Goal: Task Accomplishment & Management: Manage account settings

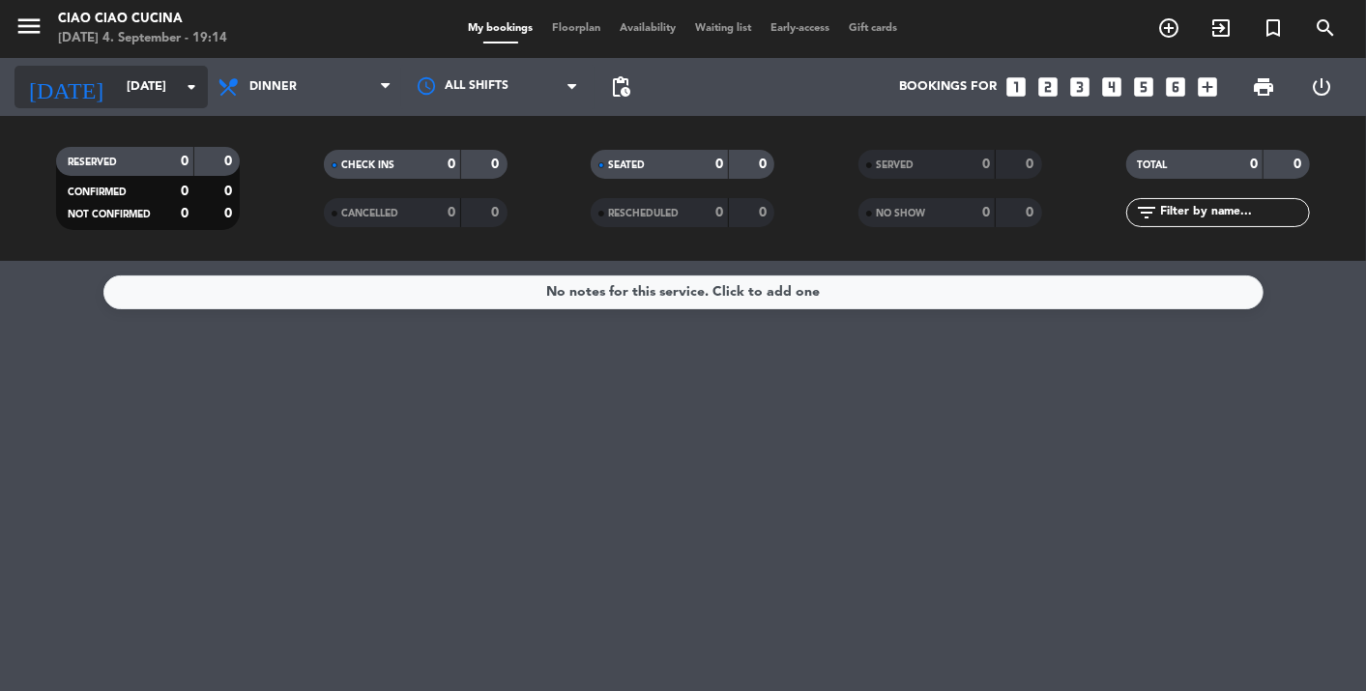
click at [117, 83] on input "[DATE]" at bounding box center [200, 87] width 166 height 35
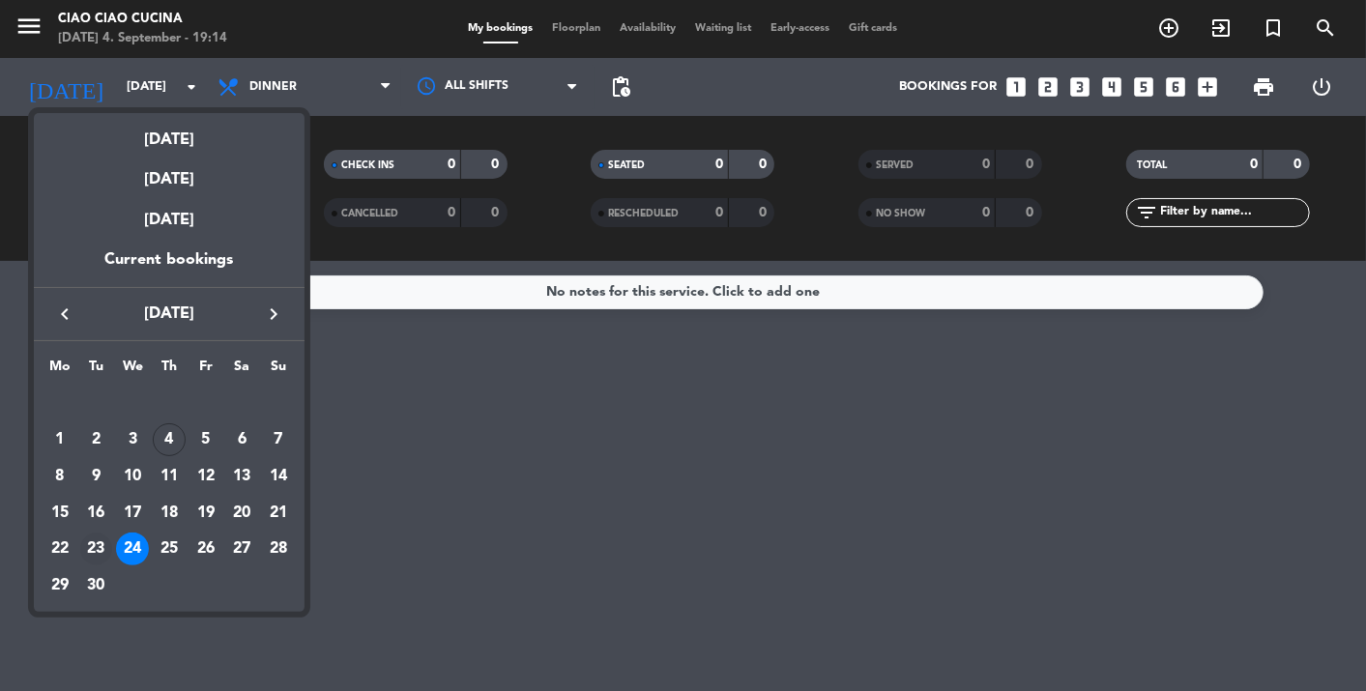
click at [102, 546] on div "23" at bounding box center [96, 549] width 33 height 33
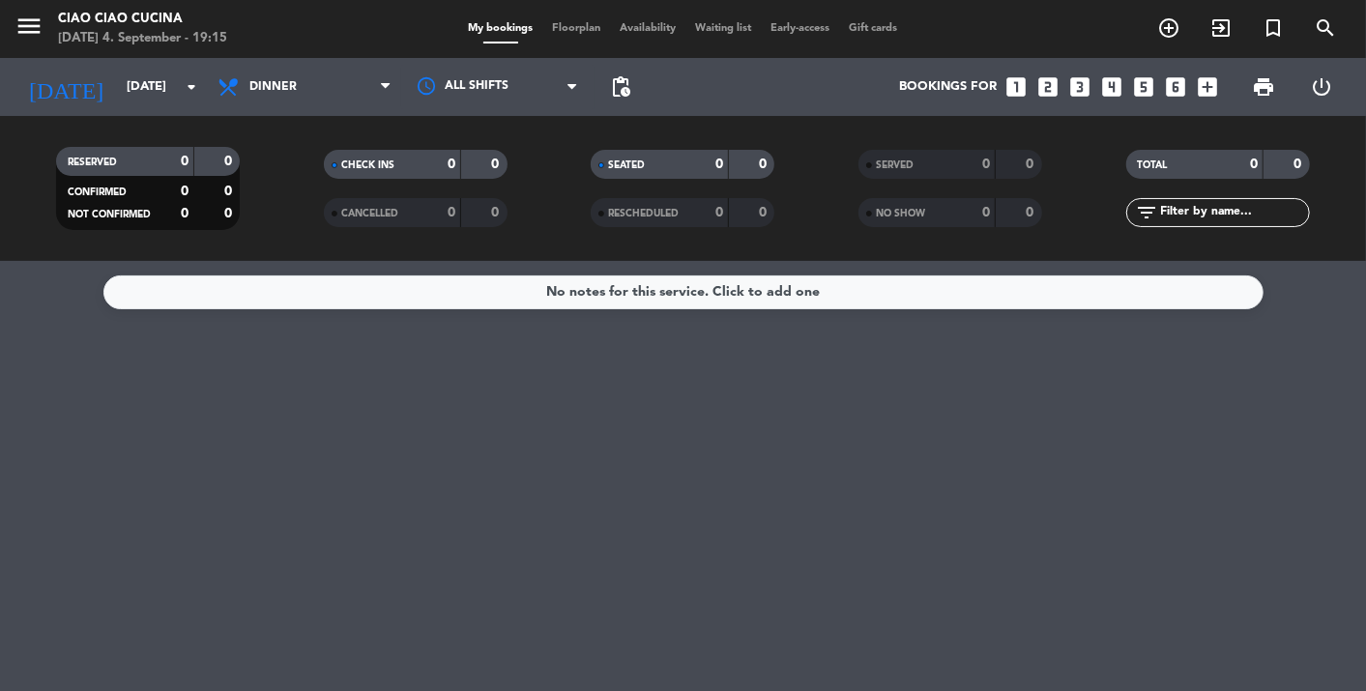
click at [130, 110] on div "[DATE] [DATE] arrow_drop_down" at bounding box center [110, 87] width 193 height 58
click at [142, 67] on div "[DATE] [DATE] arrow_drop_down" at bounding box center [110, 87] width 193 height 43
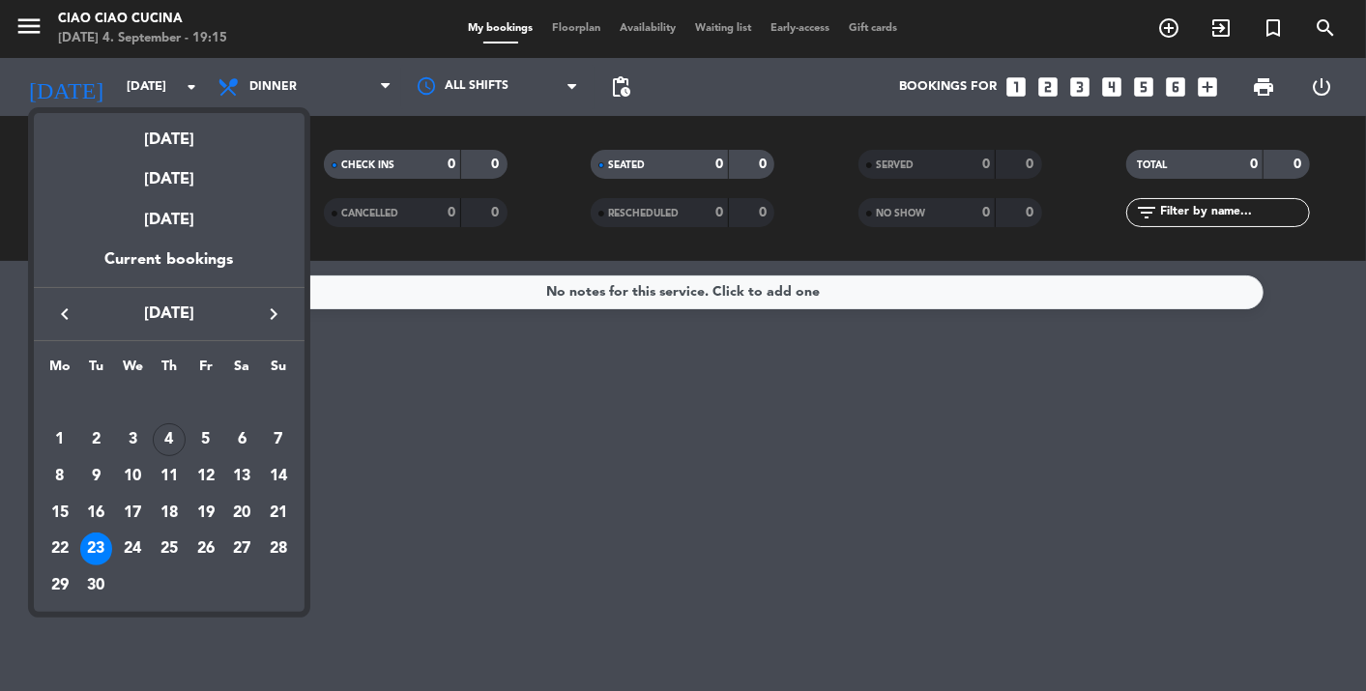
click at [161, 135] on div "[DATE]" at bounding box center [169, 133] width 271 height 40
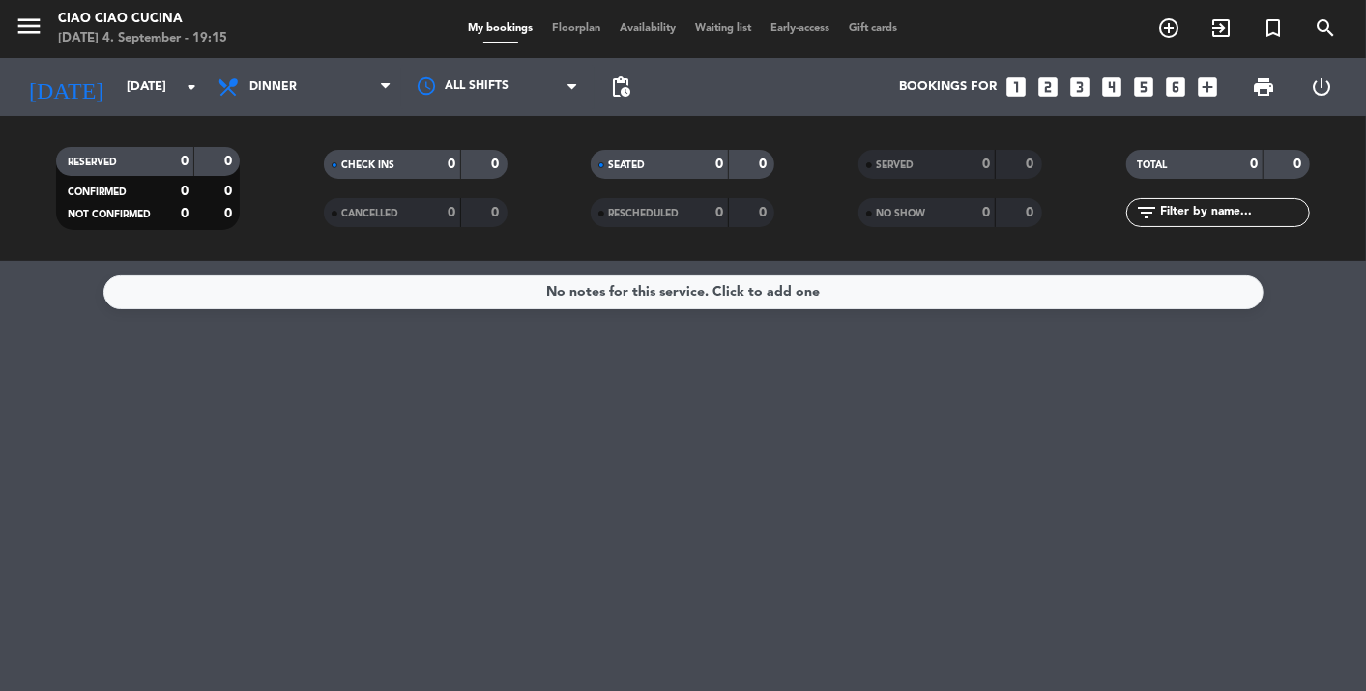
type input "[DATE]"
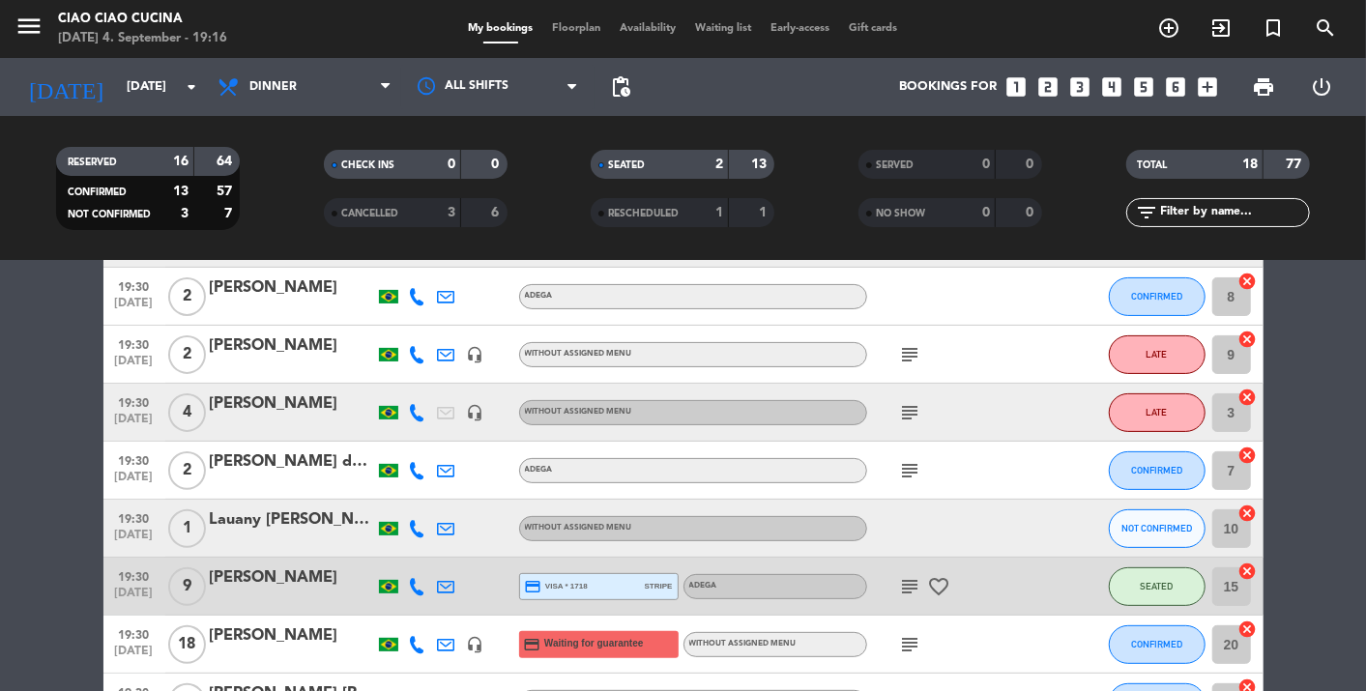
scroll to position [322, 0]
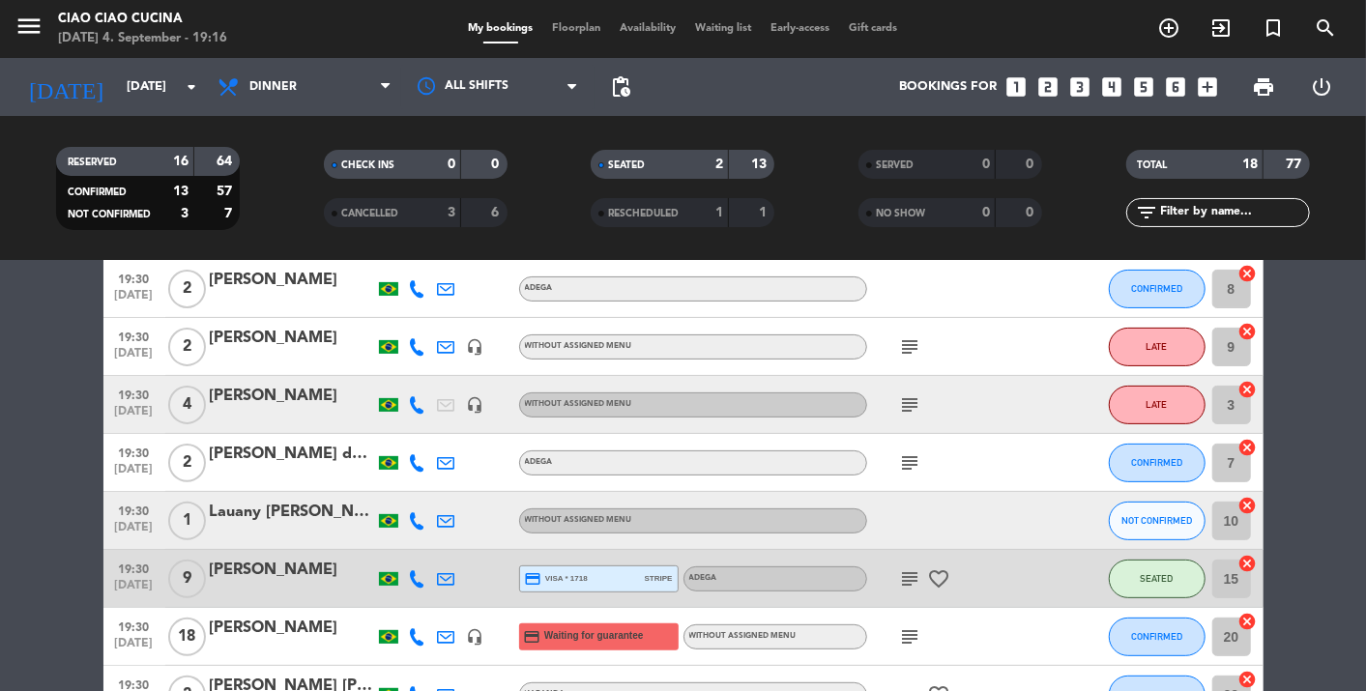
click at [303, 514] on div "Lauany [PERSON_NAME] [PERSON_NAME]" at bounding box center [292, 512] width 164 height 25
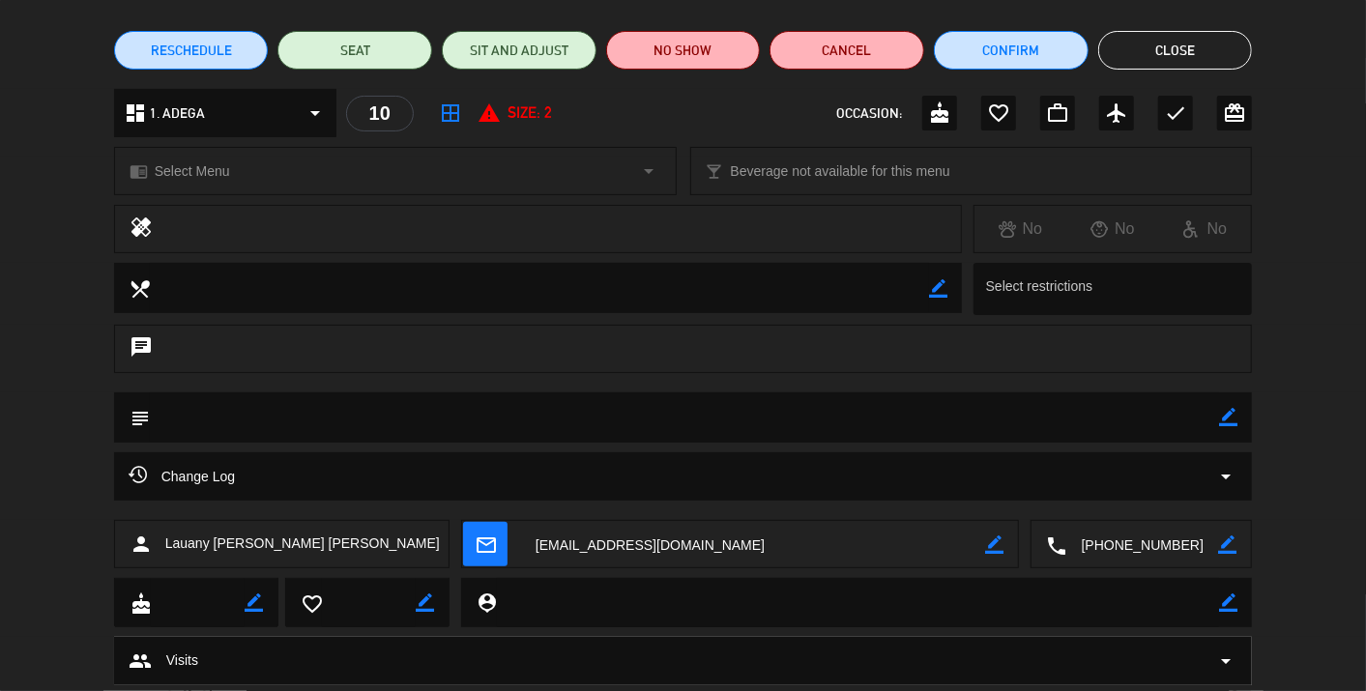
scroll to position [194, 0]
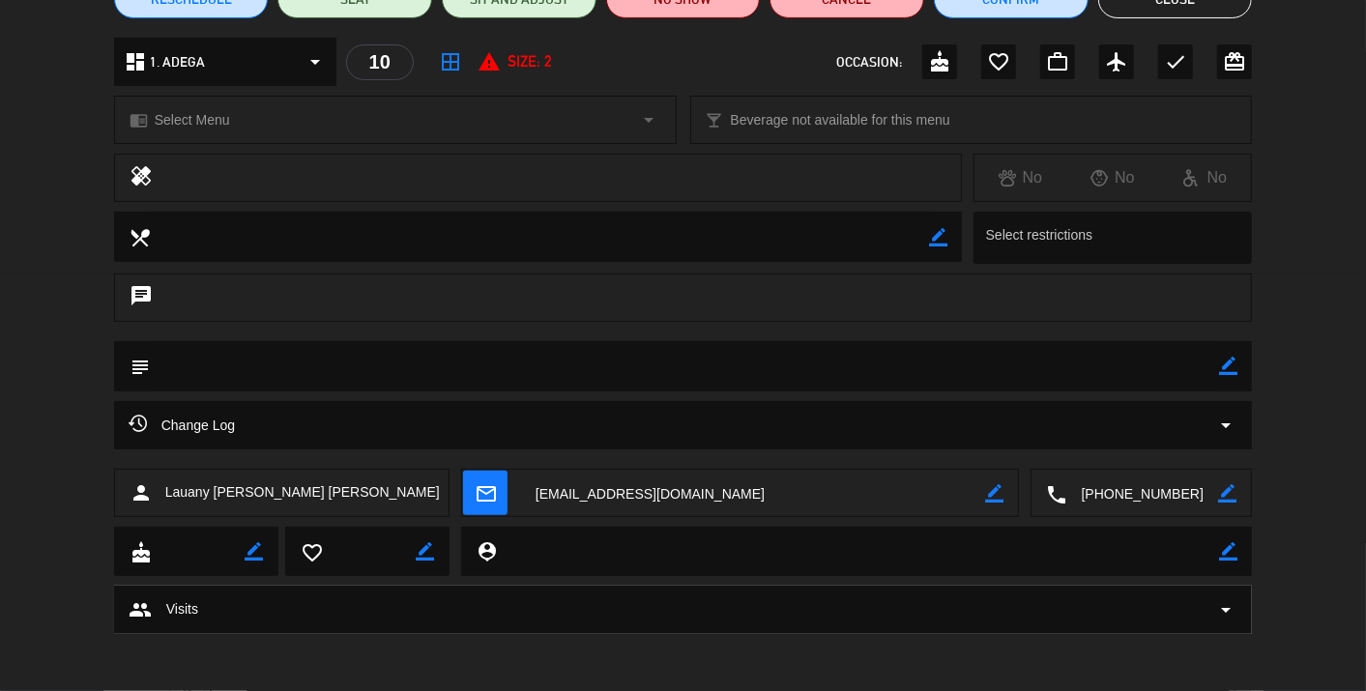
click at [1192, 422] on div "Change Log arrow_drop_down" at bounding box center [684, 425] width 1110 height 23
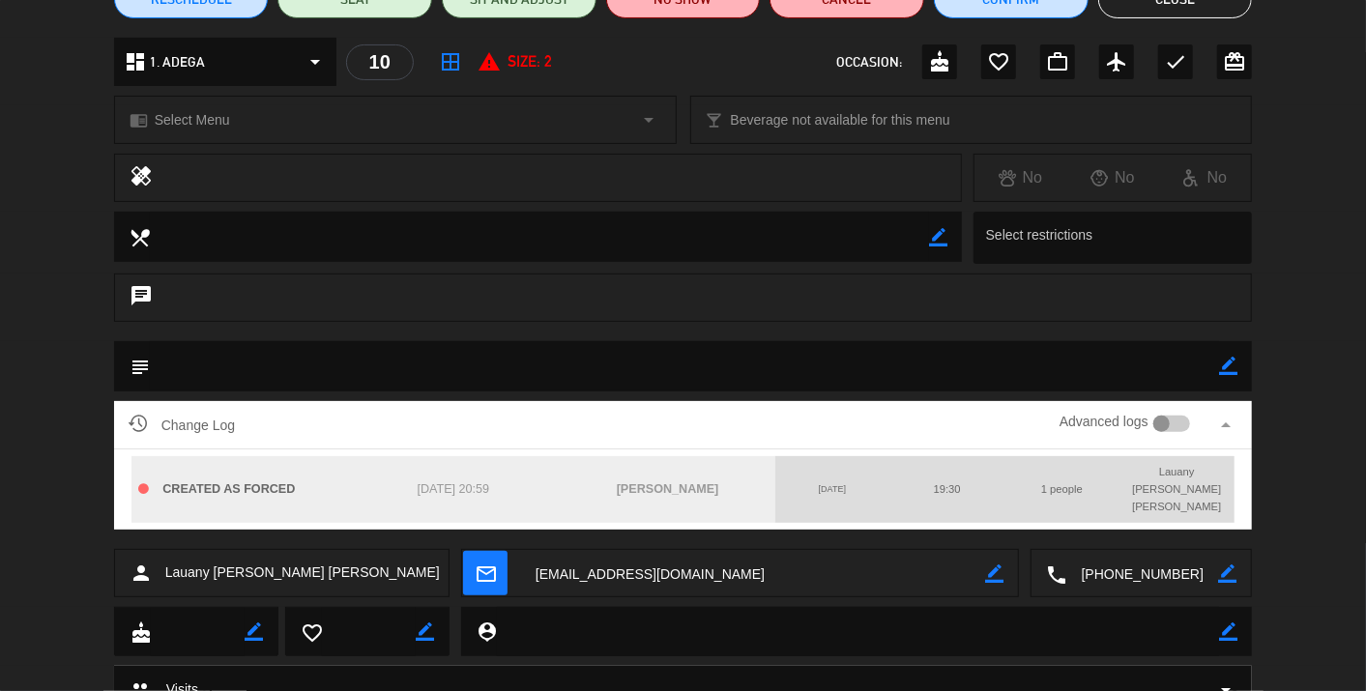
click at [1171, 408] on div "Change Log Advanced logs arrow_drop_up" at bounding box center [683, 425] width 1139 height 48
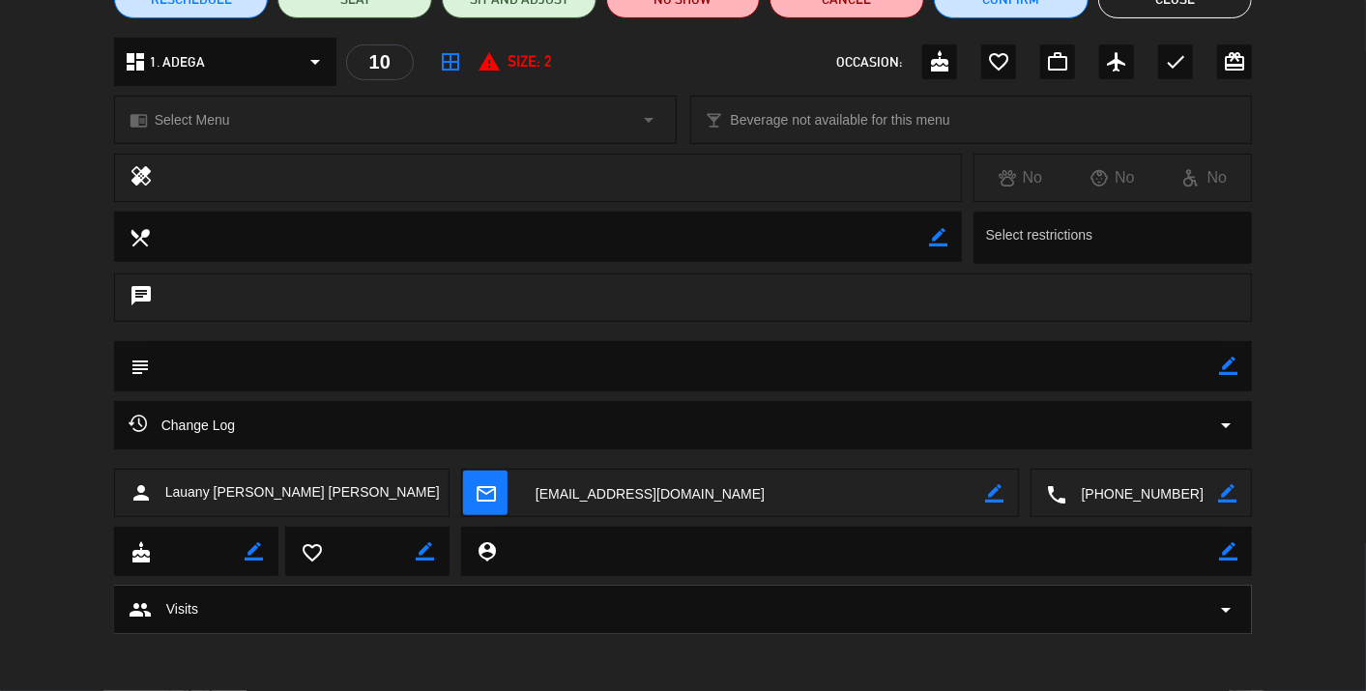
click at [1185, 423] on div "Change Log arrow_drop_down" at bounding box center [684, 425] width 1110 height 23
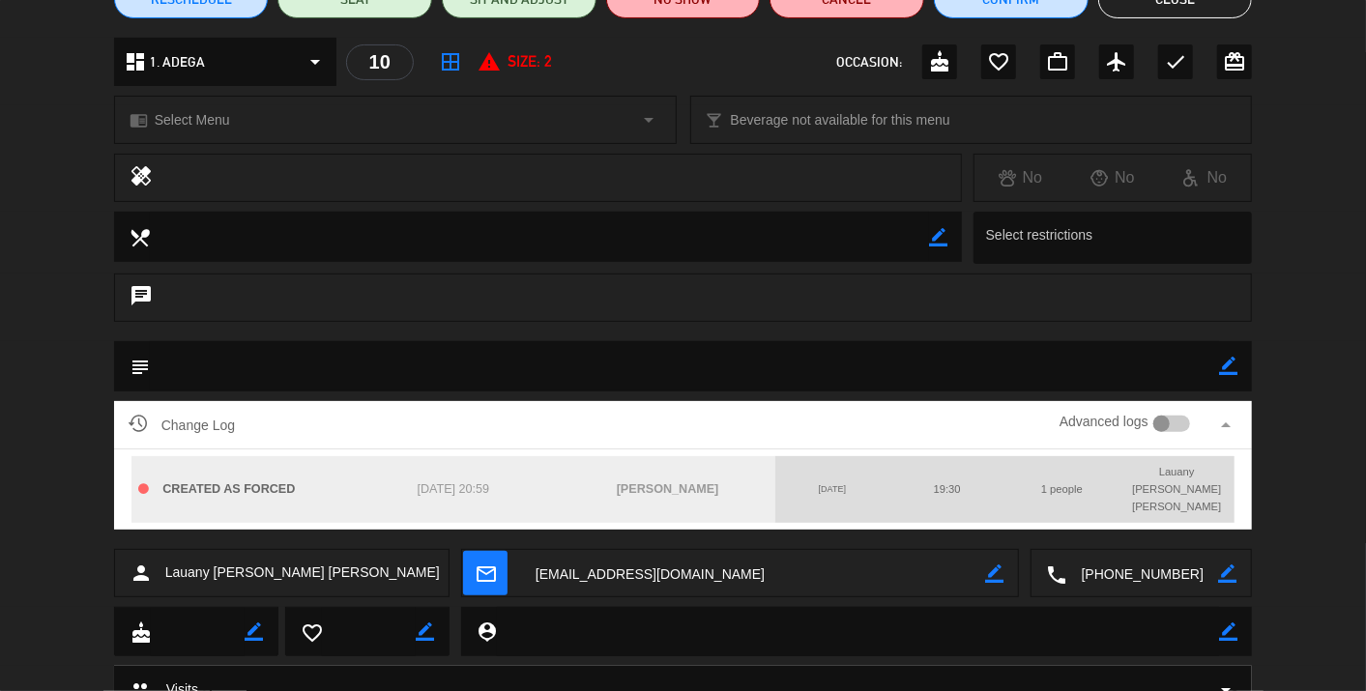
click at [1170, 420] on div at bounding box center [1172, 424] width 38 height 17
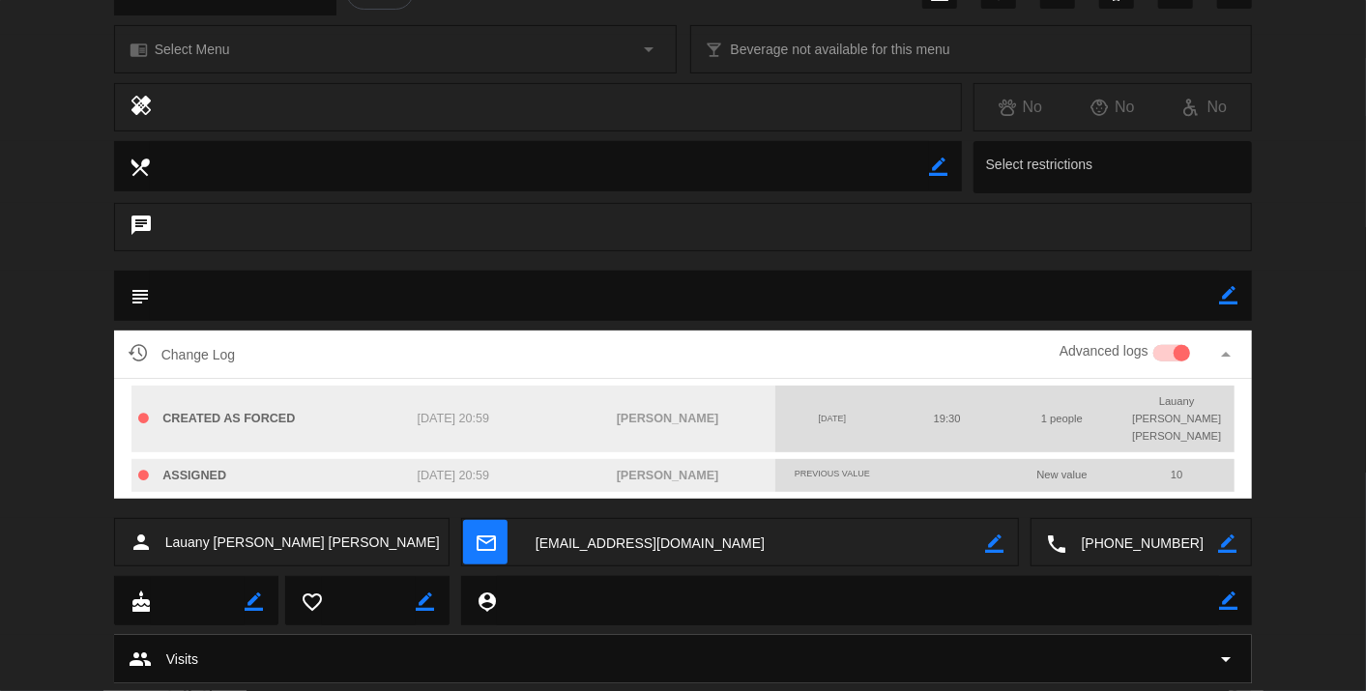
scroll to position [297, 0]
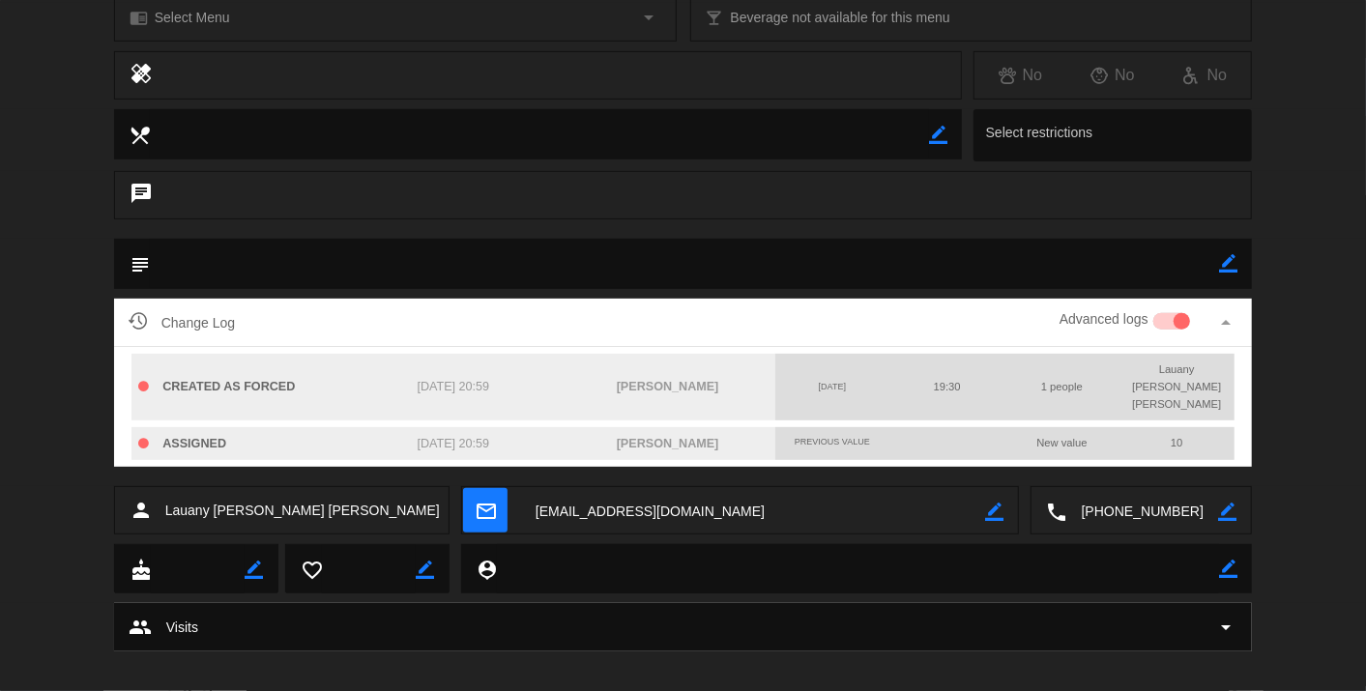
click at [1226, 316] on icon "arrow_drop_up" at bounding box center [1225, 322] width 23 height 23
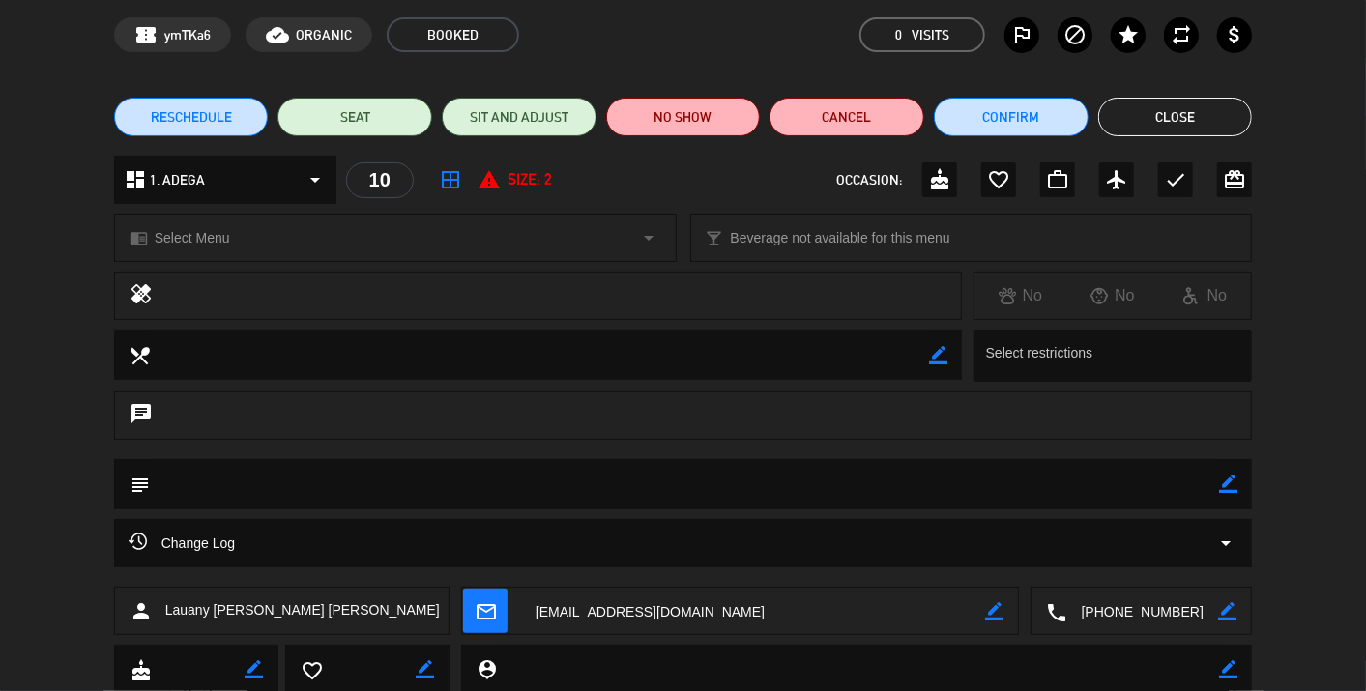
scroll to position [0, 0]
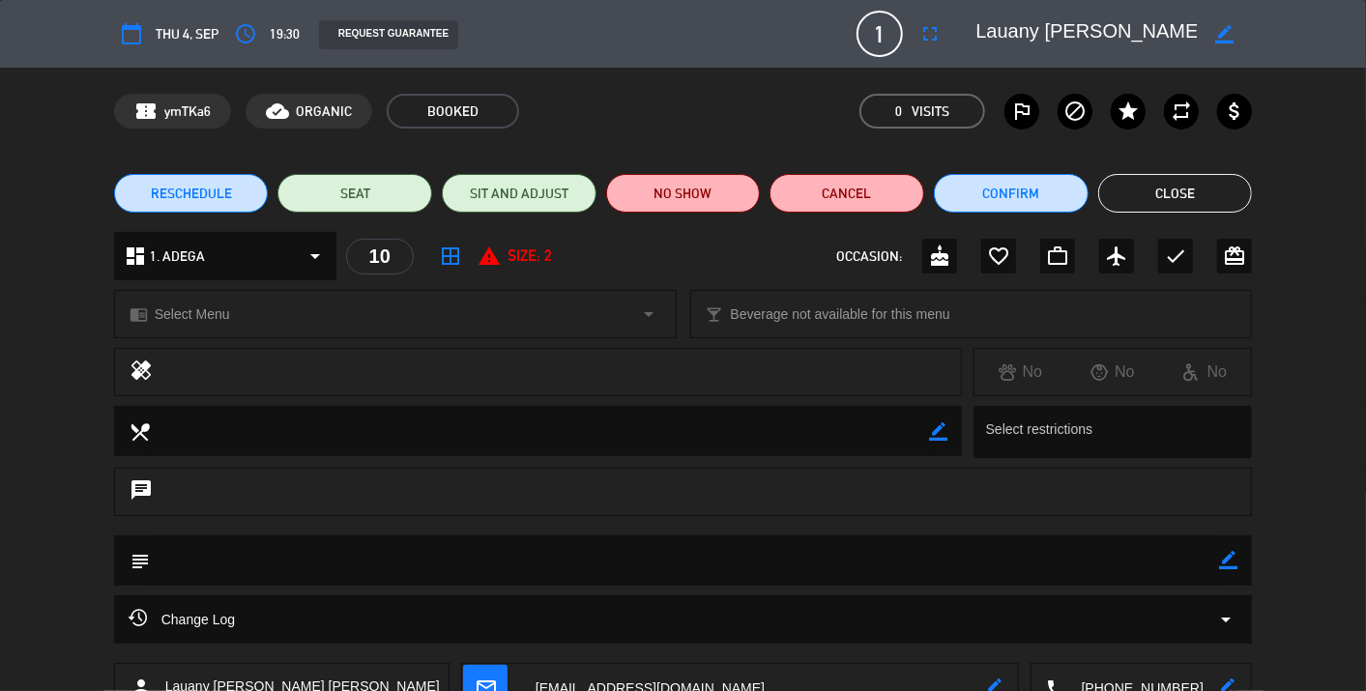
click at [1185, 192] on button "Close" at bounding box center [1175, 193] width 155 height 39
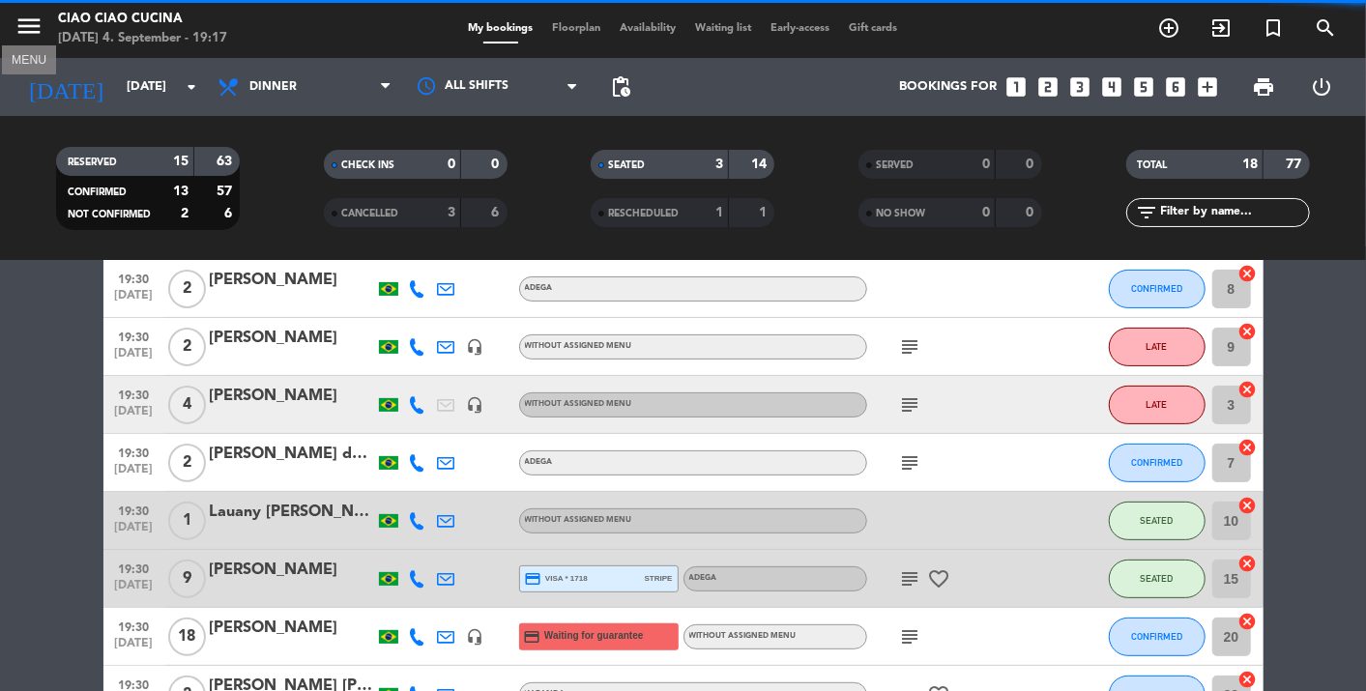
click at [26, 24] on icon "menu" at bounding box center [28, 26] width 29 height 29
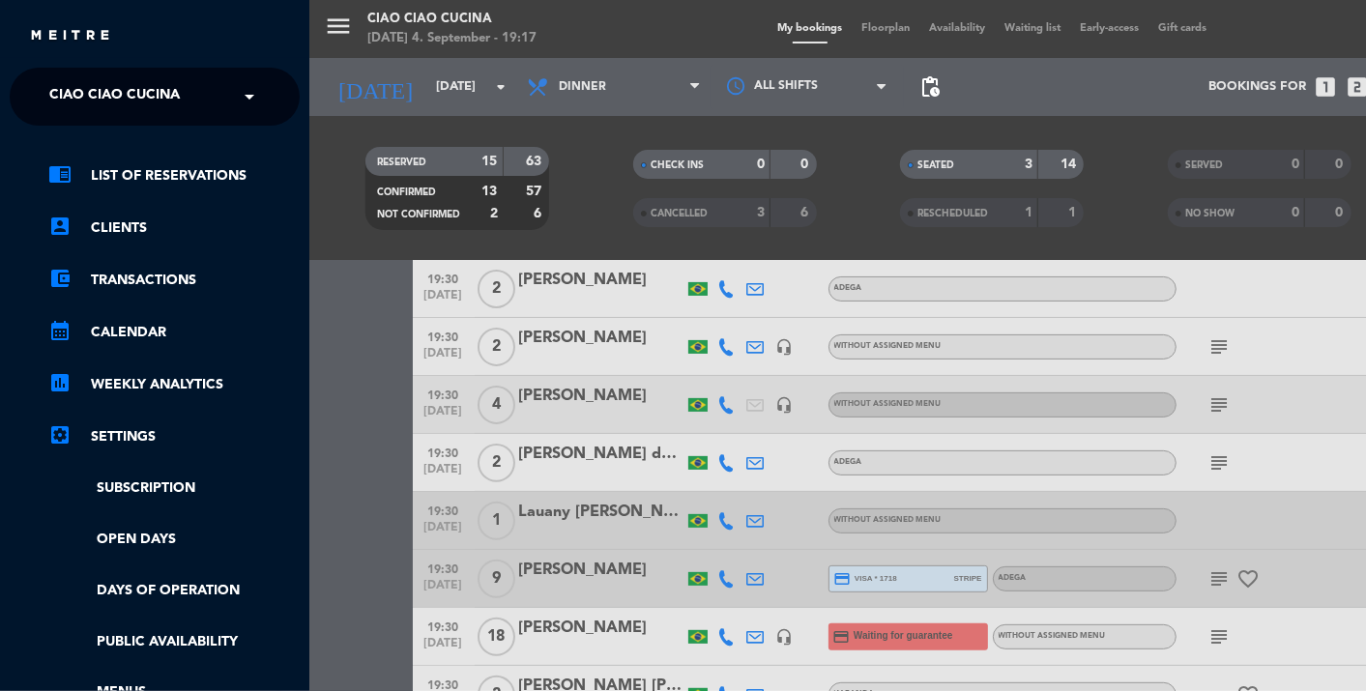
click at [113, 95] on span "Ciao Ciao Cucina" at bounding box center [114, 96] width 130 height 41
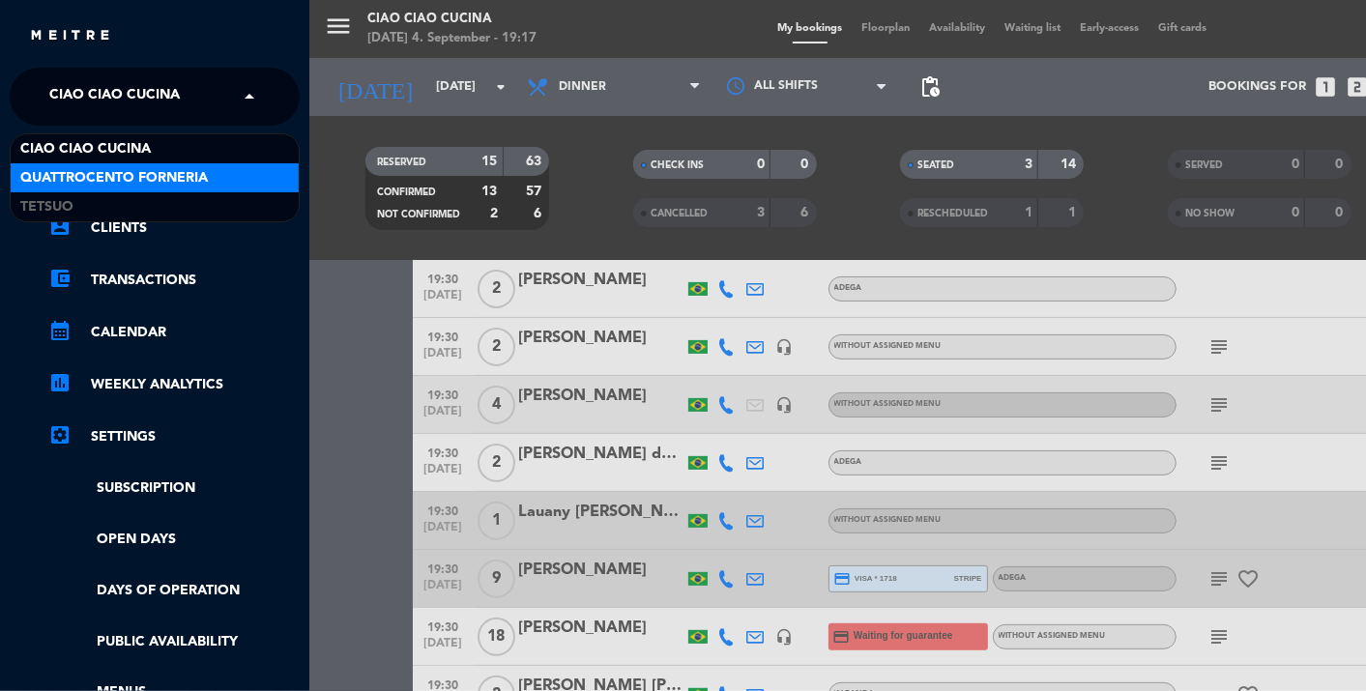
click at [134, 173] on span "Quattrocento Forneria" at bounding box center [114, 178] width 188 height 22
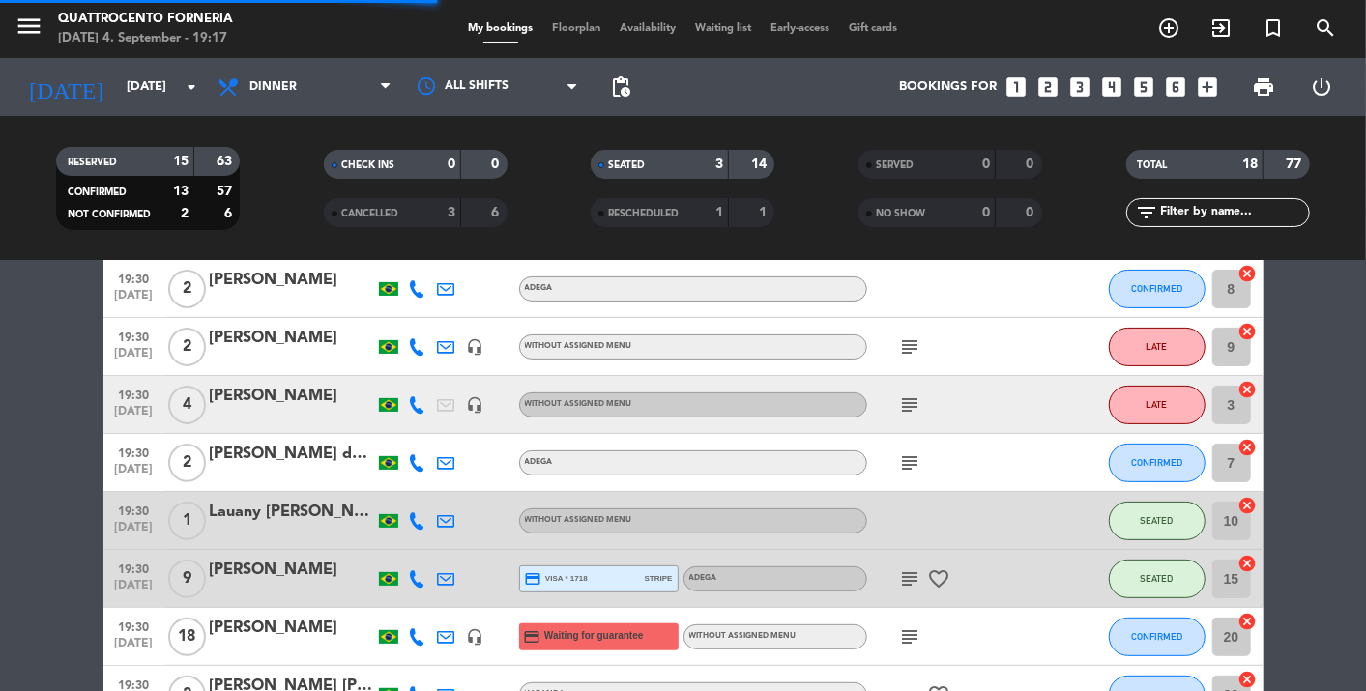
scroll to position [14, 0]
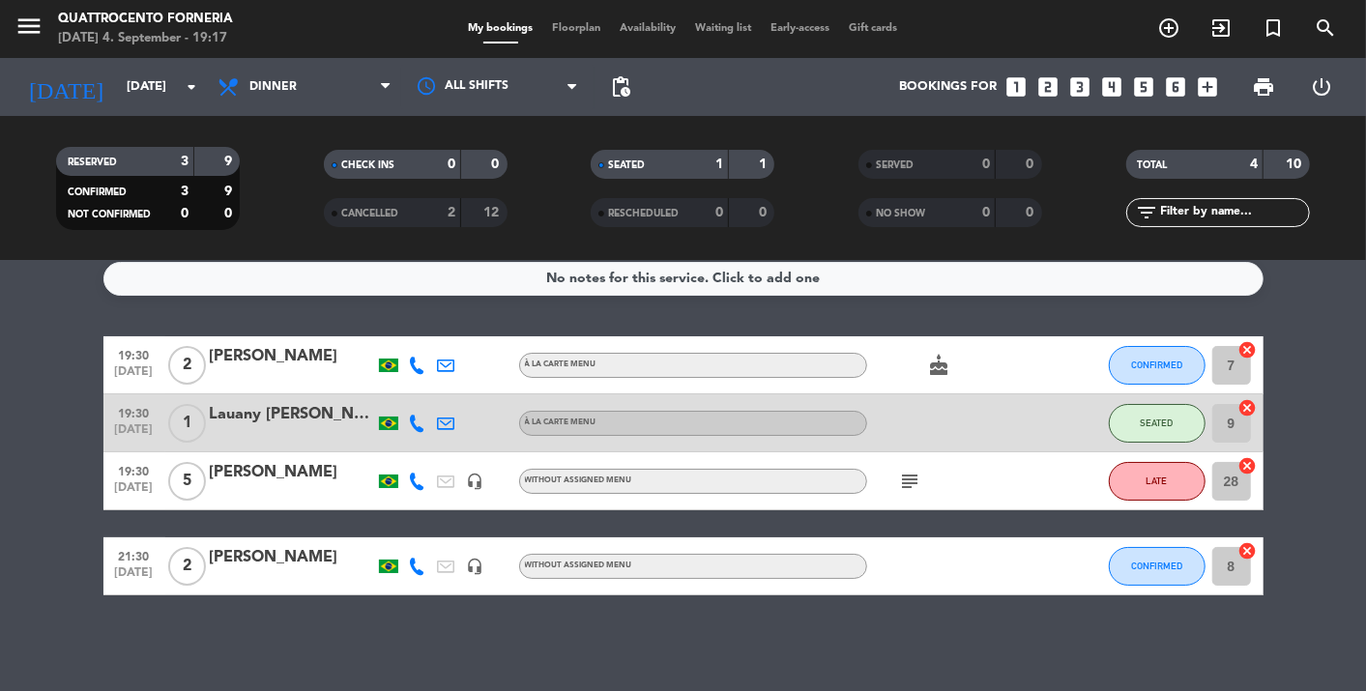
click at [30, 5] on div "menu Quattrocento Forneria [DATE] 4. September - 19:17 My bookings Floorplan Av…" at bounding box center [683, 29] width 1366 height 58
click at [30, 27] on icon "menu" at bounding box center [28, 26] width 29 height 29
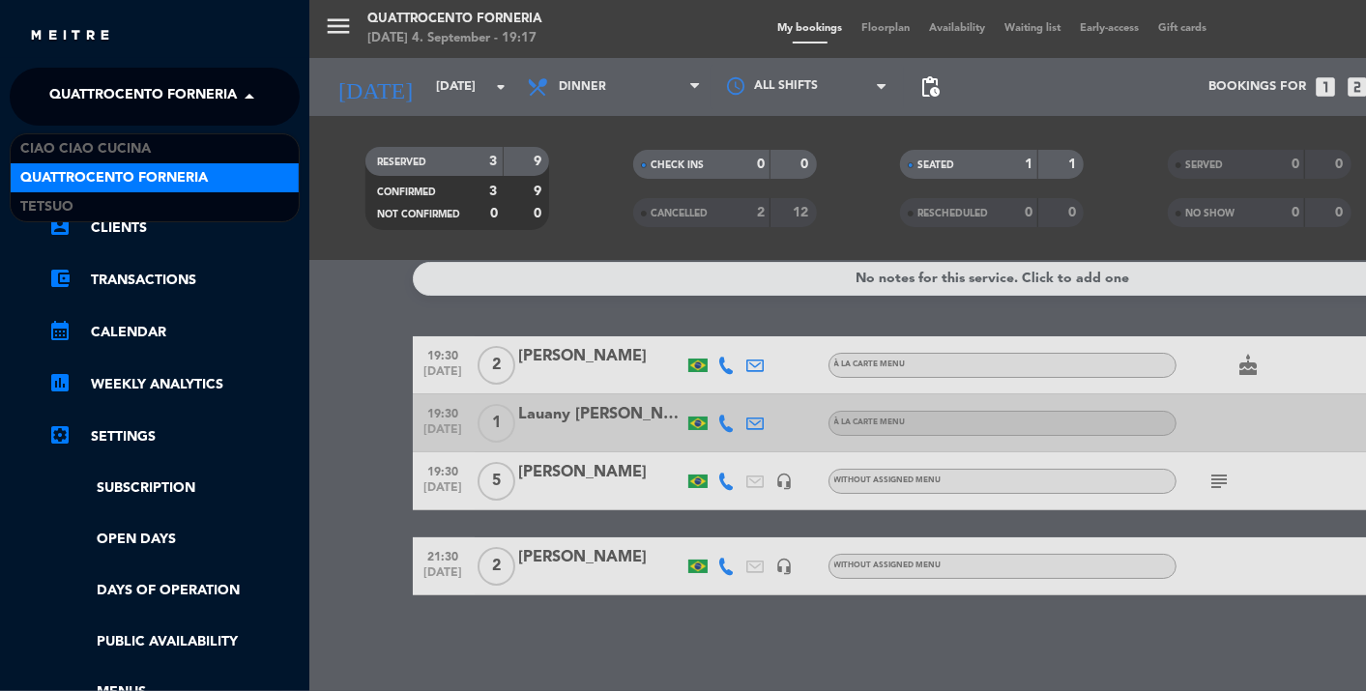
click at [116, 92] on span "Quattrocento Forneria" at bounding box center [143, 96] width 188 height 41
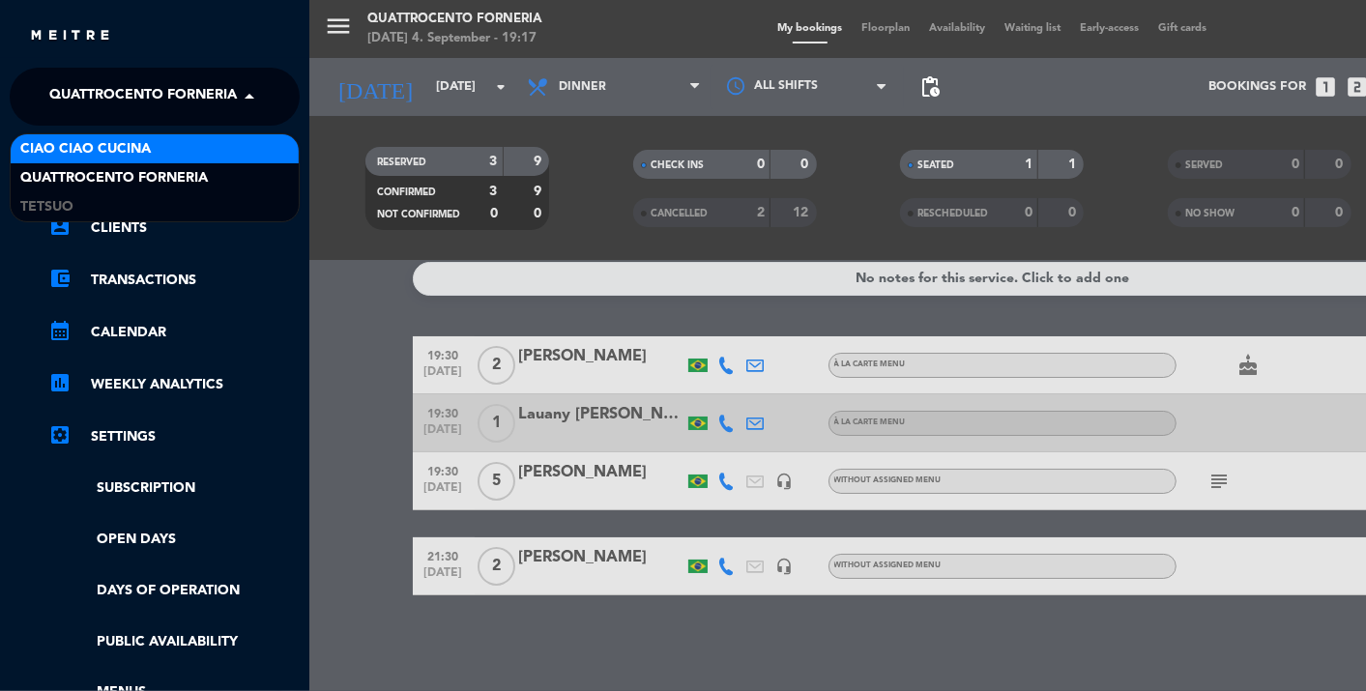
click at [116, 157] on span "Ciao Ciao Cucina" at bounding box center [85, 149] width 130 height 22
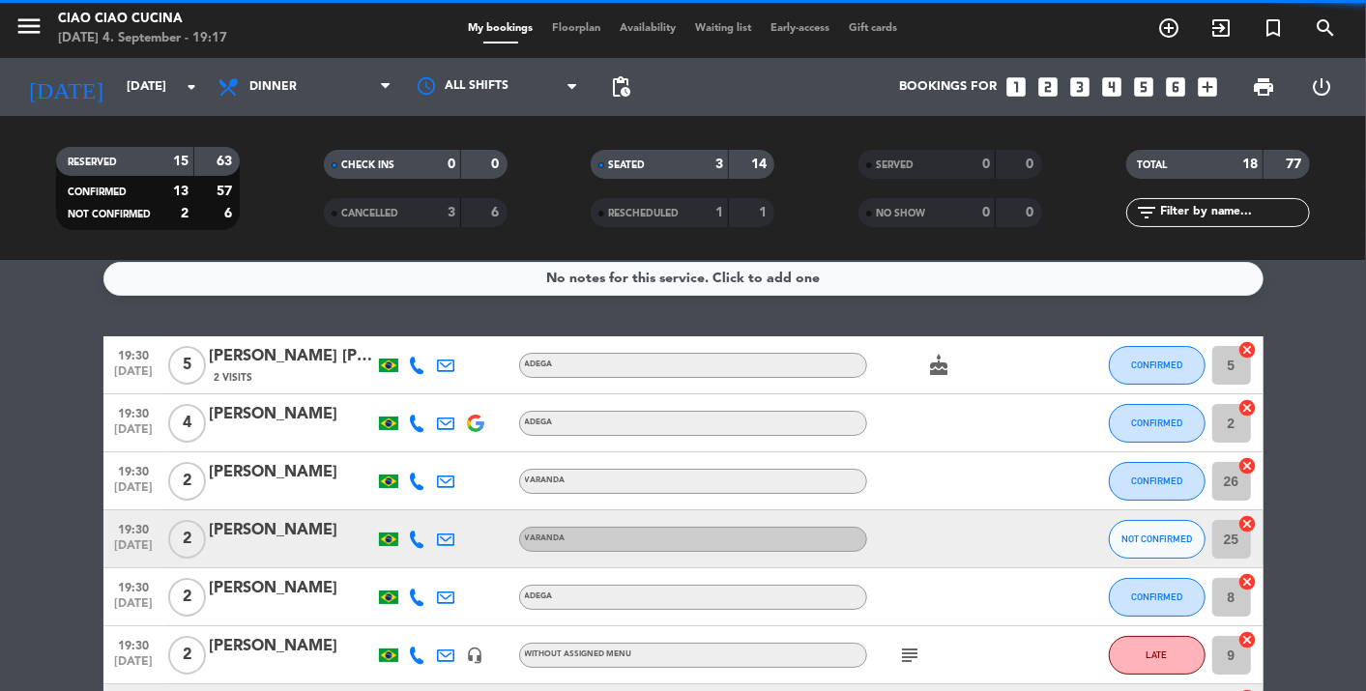
scroll to position [322, 0]
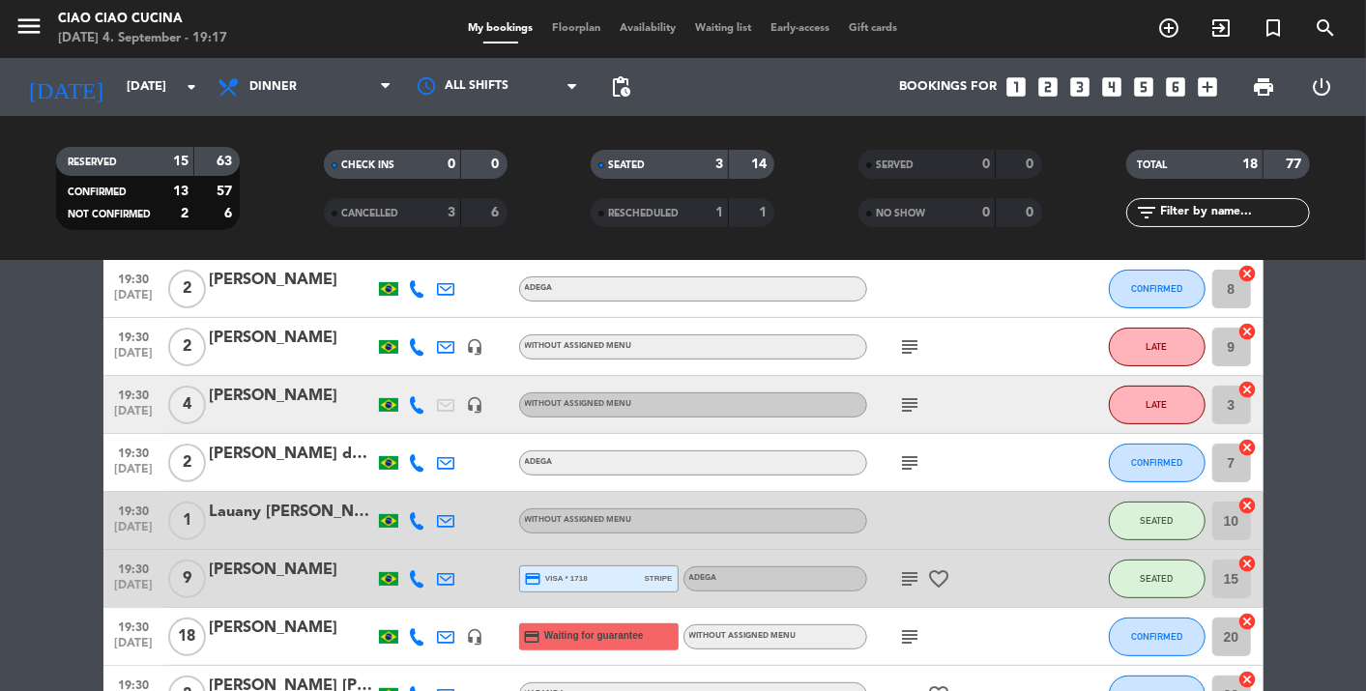
click at [576, 24] on span "Floorplan" at bounding box center [577, 28] width 68 height 11
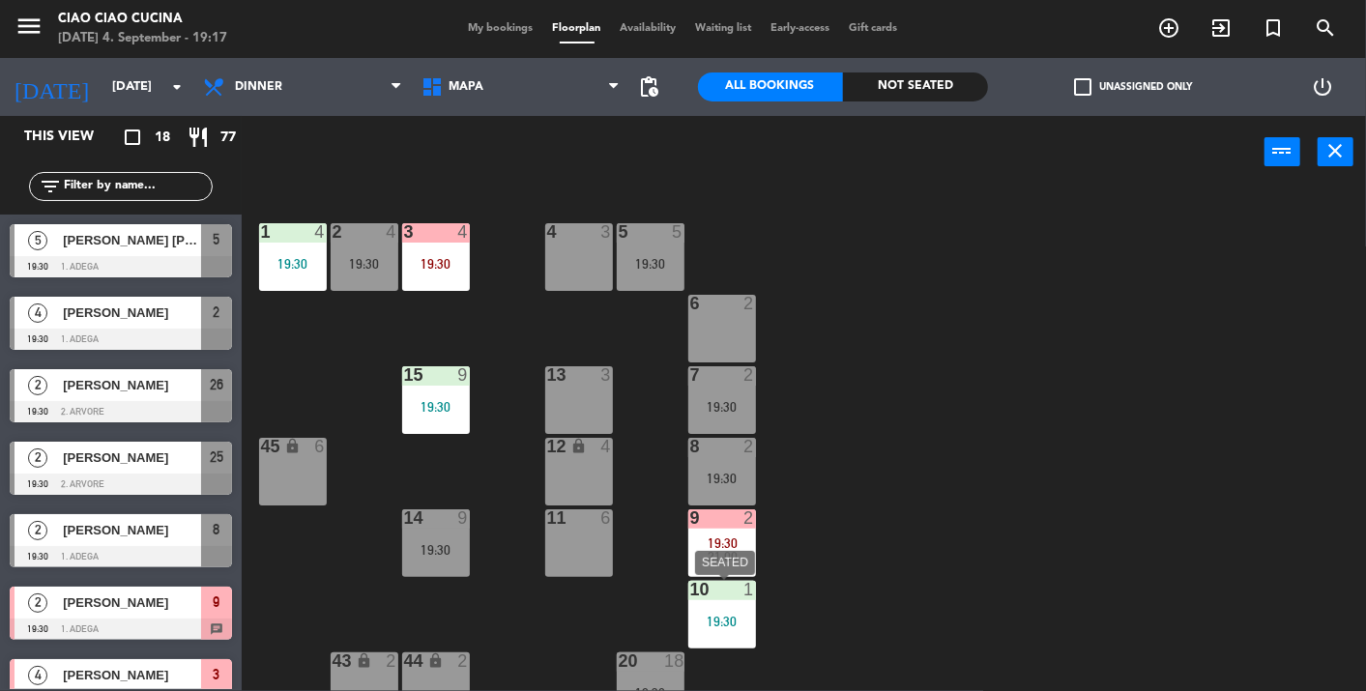
click at [737, 629] on div "10 1 19:30" at bounding box center [722, 615] width 68 height 68
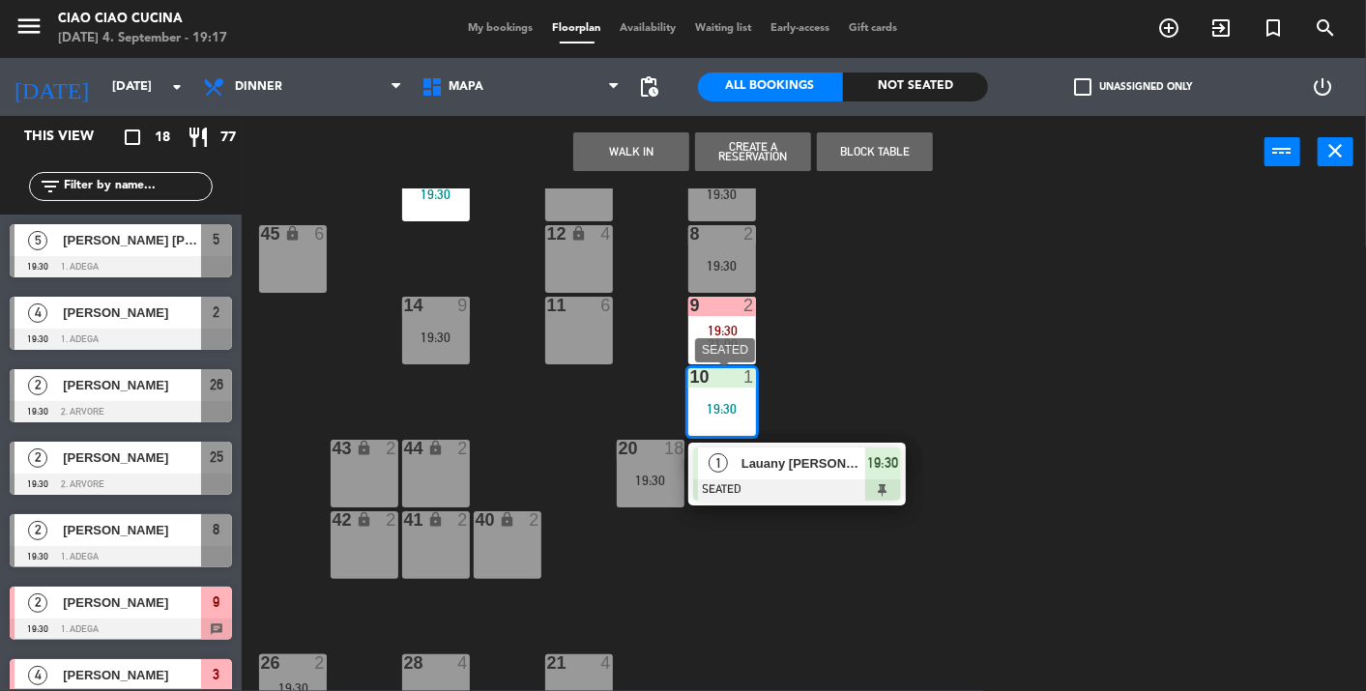
scroll to position [215, 0]
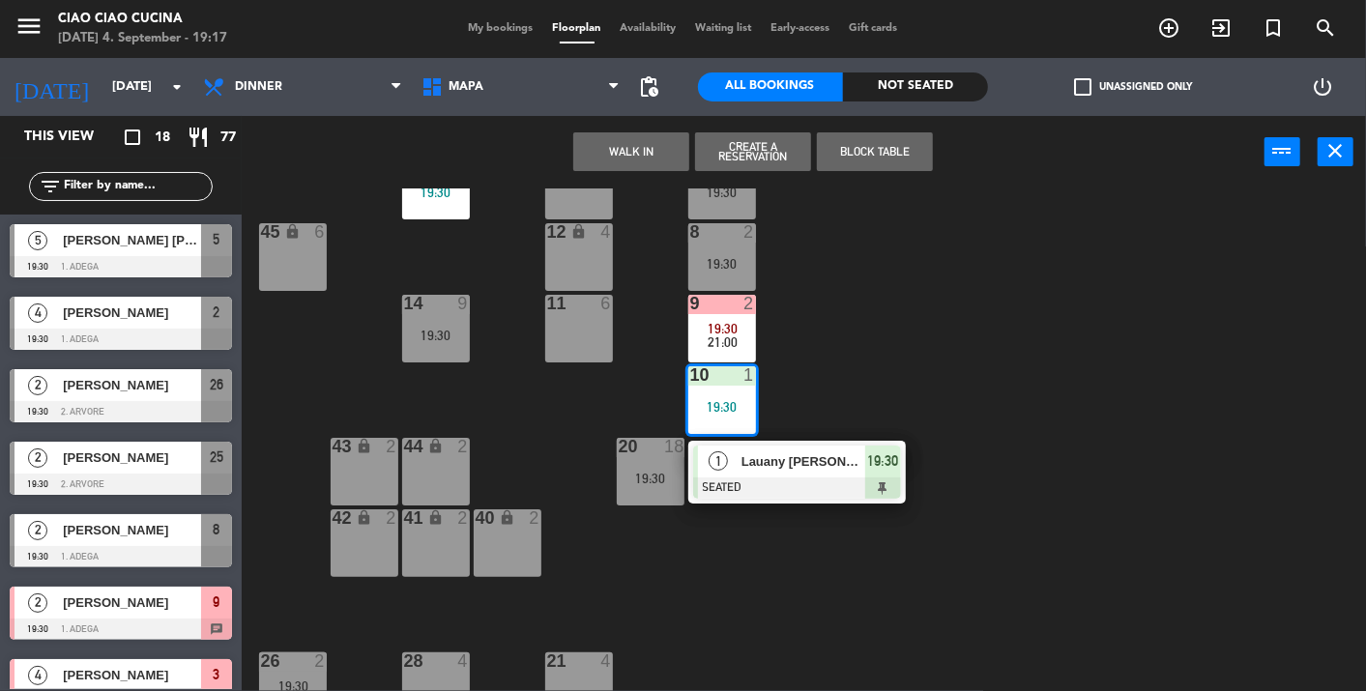
click at [943, 343] on div "1 4 19:30 2 4 19:30 3 4 19:30 5 5 19:30 4 3 6 2 13 3 7 2 19:30 15 9 19:30 12 lo…" at bounding box center [810, 439] width 1111 height 503
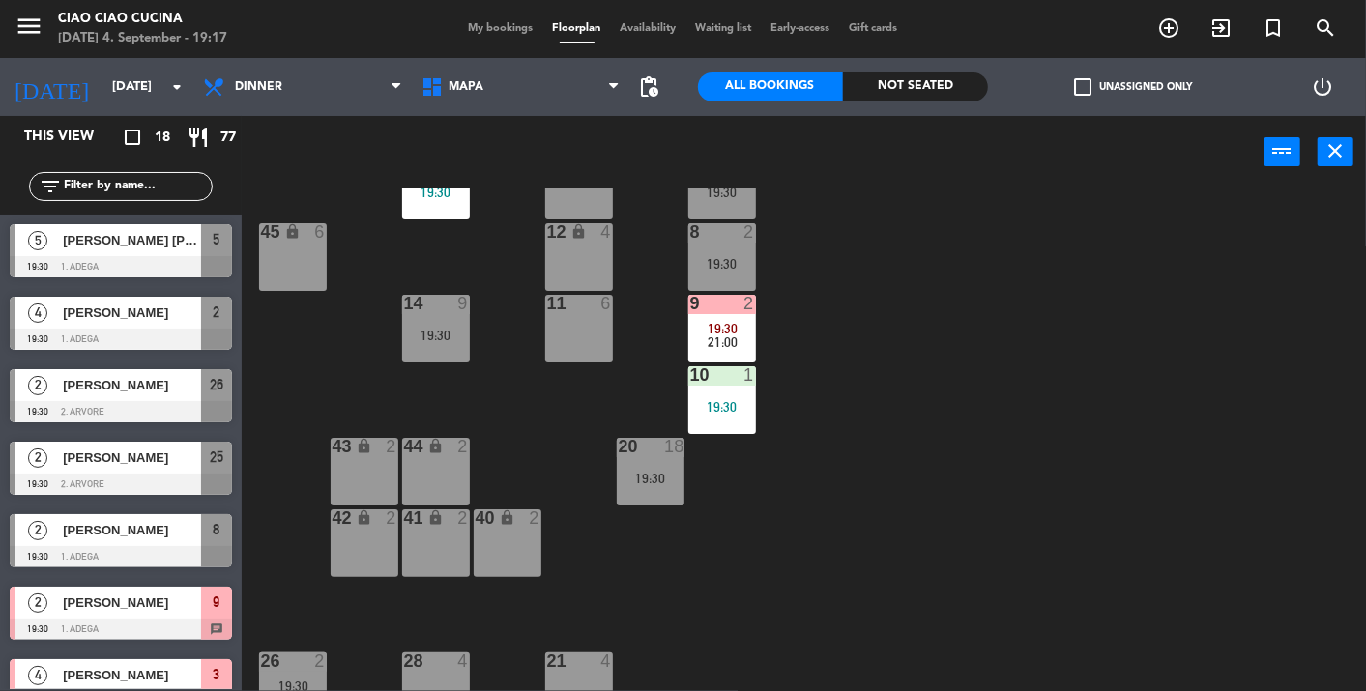
click at [742, 404] on div "19:30" at bounding box center [722, 407] width 68 height 14
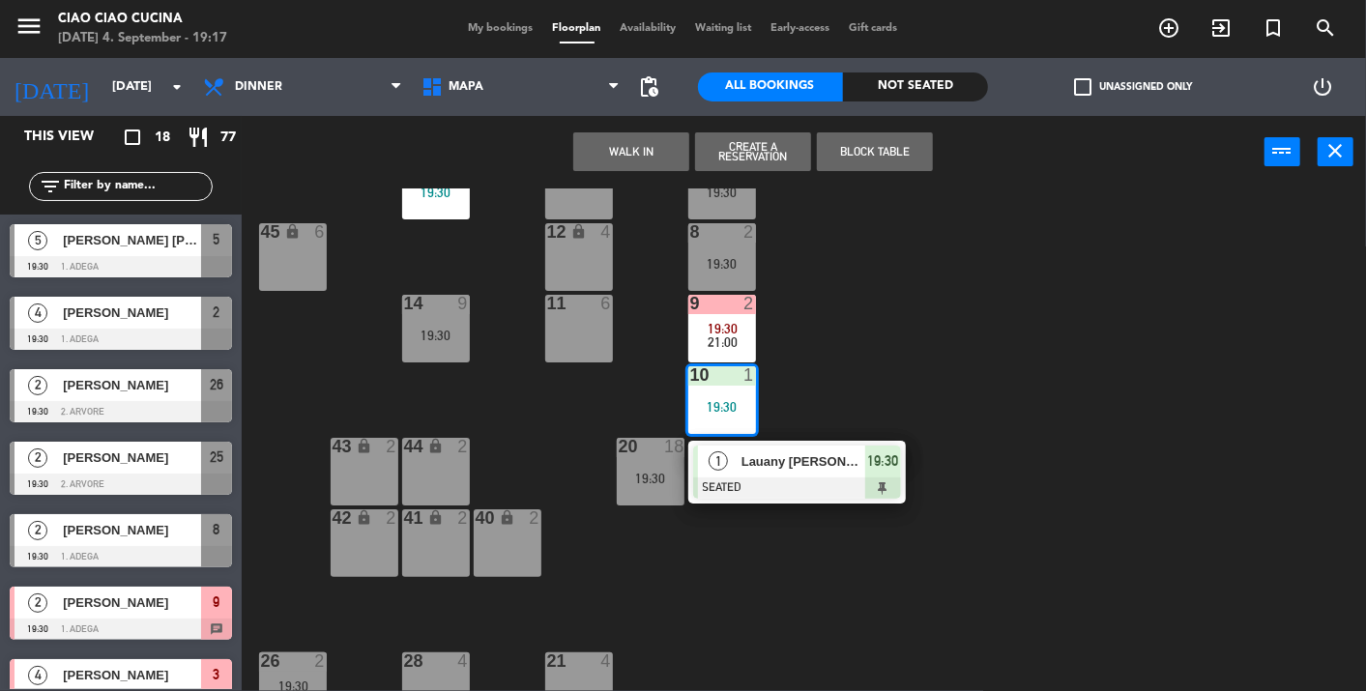
click at [966, 403] on div "1 4 19:30 2 4 19:30 3 4 19:30 5 5 19:30 4 3 6 2 13 3 7 2 19:30 15 9 19:30 12 lo…" at bounding box center [810, 439] width 1111 height 503
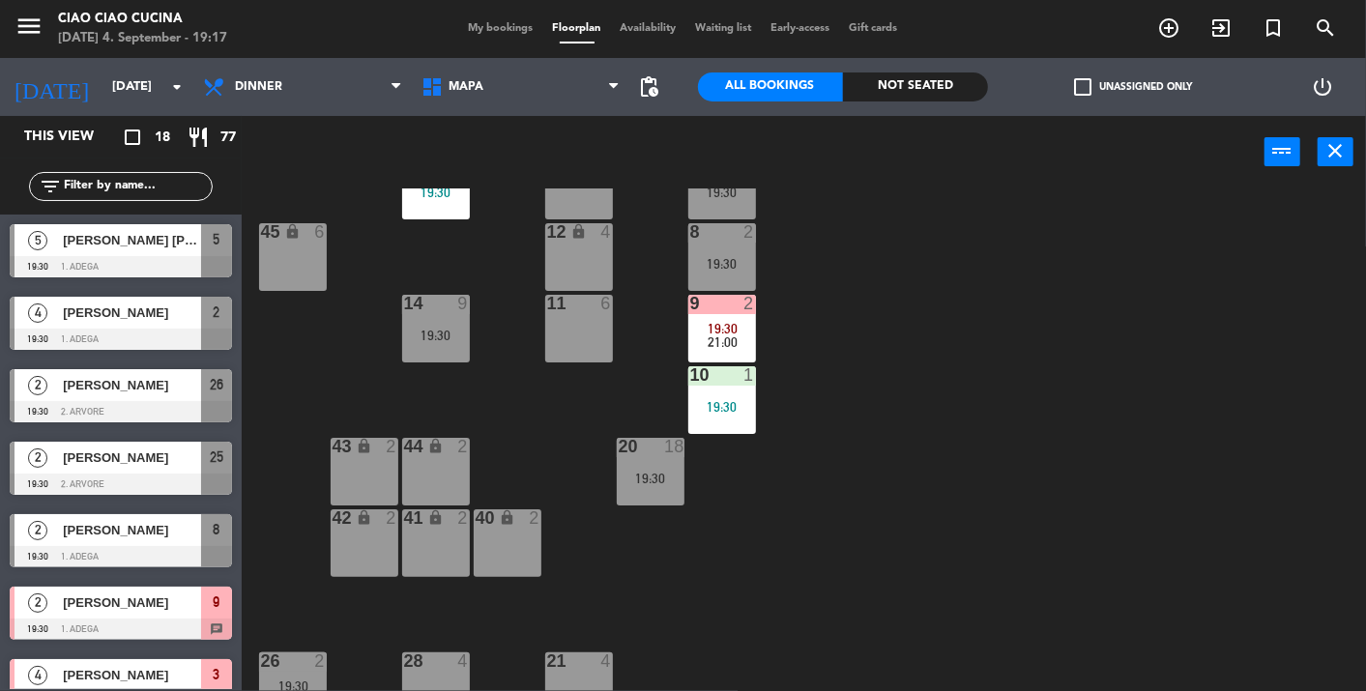
click at [735, 394] on div "10 1 19:30" at bounding box center [722, 400] width 68 height 68
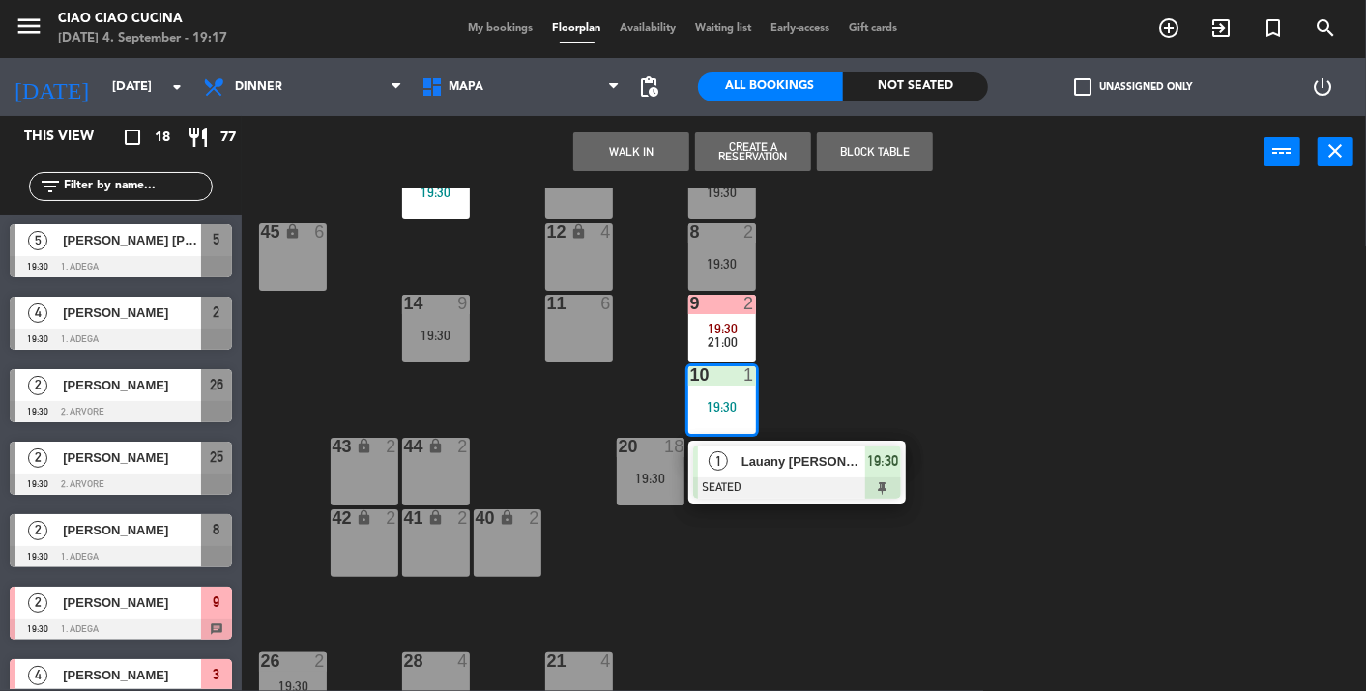
click at [859, 380] on div "1 4 19:30 2 4 19:30 3 4 19:30 5 5 19:30 4 3 6 2 13 3 7 2 19:30 15 9 19:30 12 lo…" at bounding box center [810, 439] width 1111 height 503
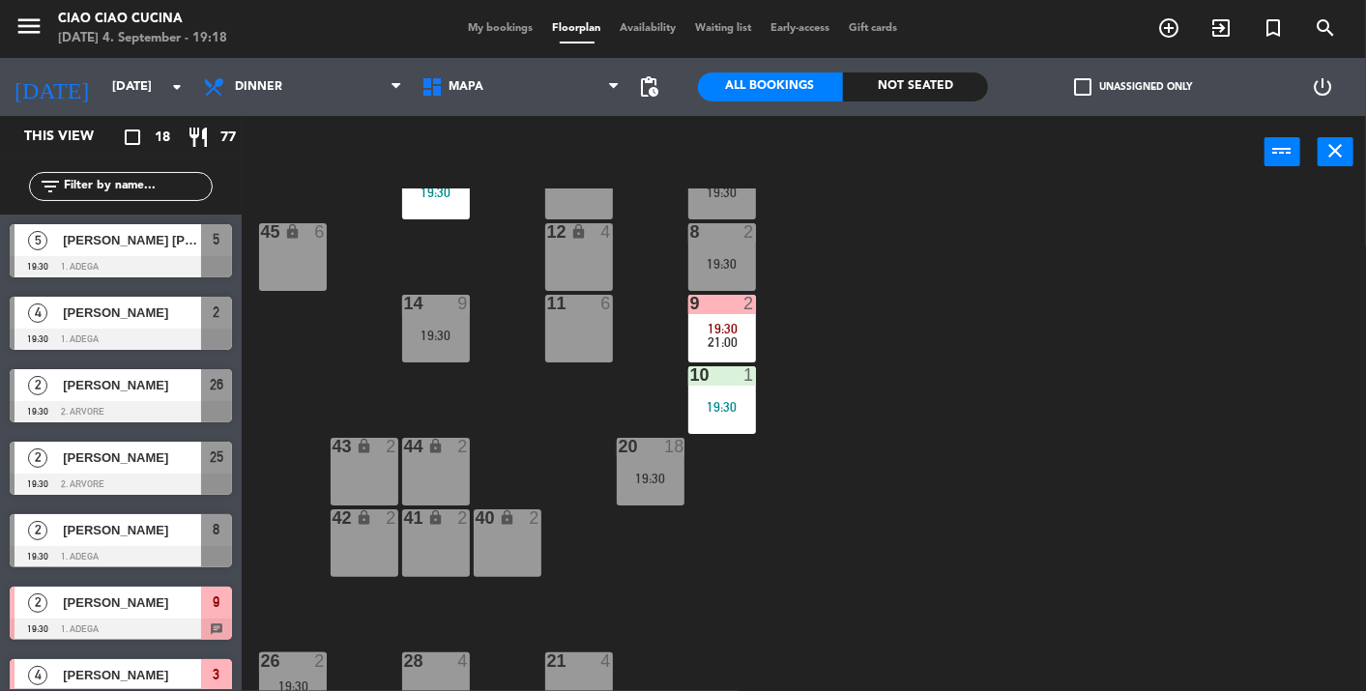
click at [735, 394] on div "10 1 19:30" at bounding box center [722, 400] width 68 height 68
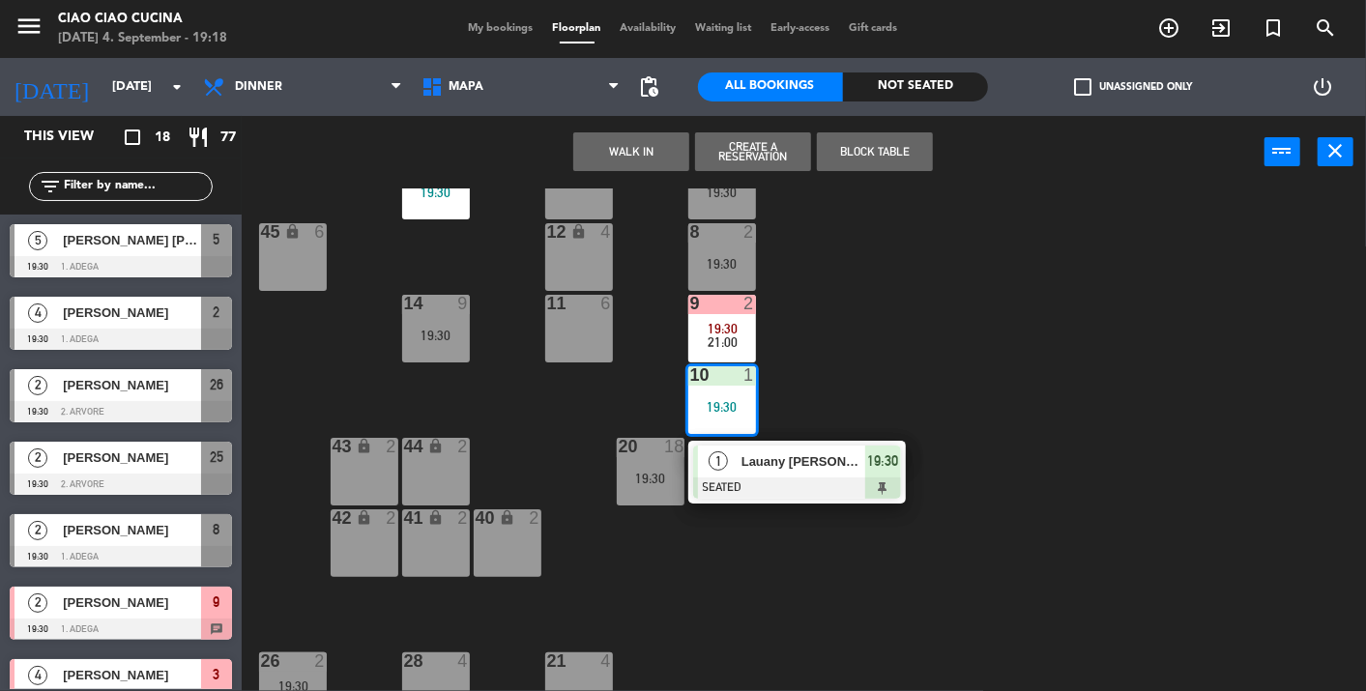
click at [909, 356] on div "1 4 19:30 2 4 19:30 3 4 19:30 5 5 19:30 4 3 6 2 13 3 7 2 19:30 15 9 19:30 12 lo…" at bounding box center [810, 439] width 1111 height 503
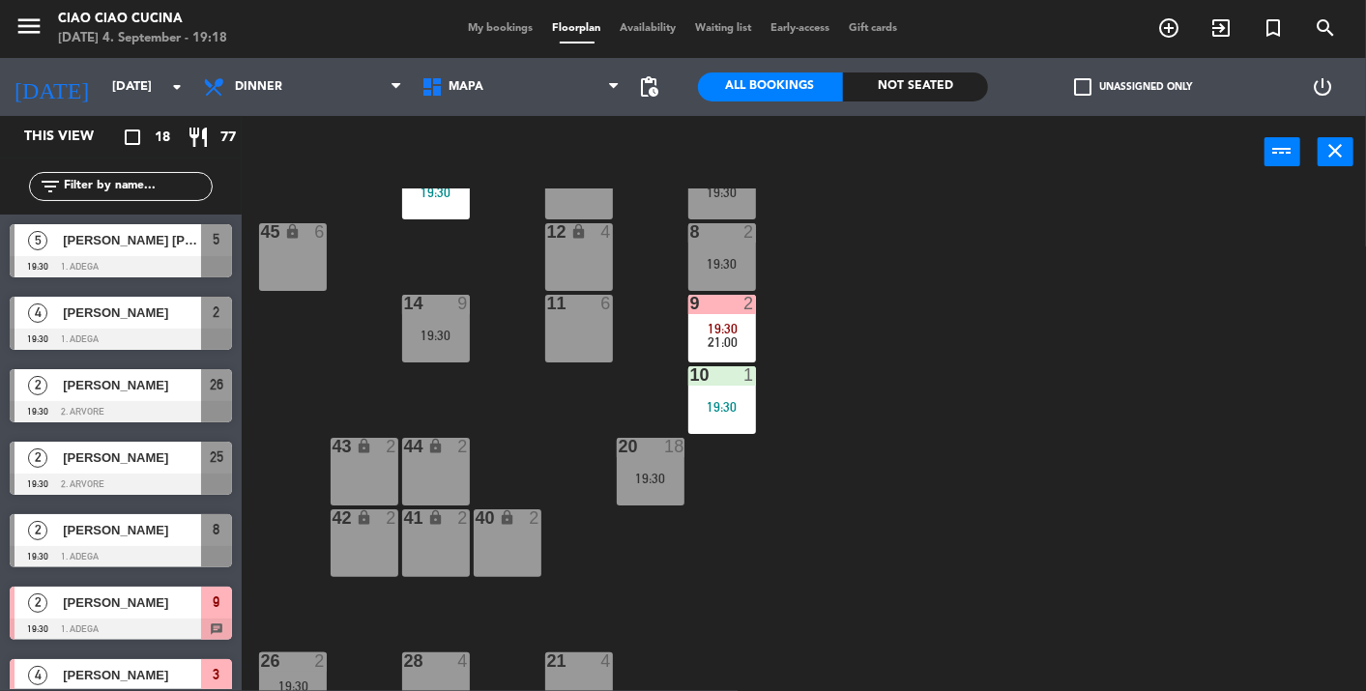
drag, startPoint x: 727, startPoint y: 394, endPoint x: 756, endPoint y: 439, distance: 53.1
click at [727, 395] on div "10 1 19:30" at bounding box center [722, 400] width 68 height 68
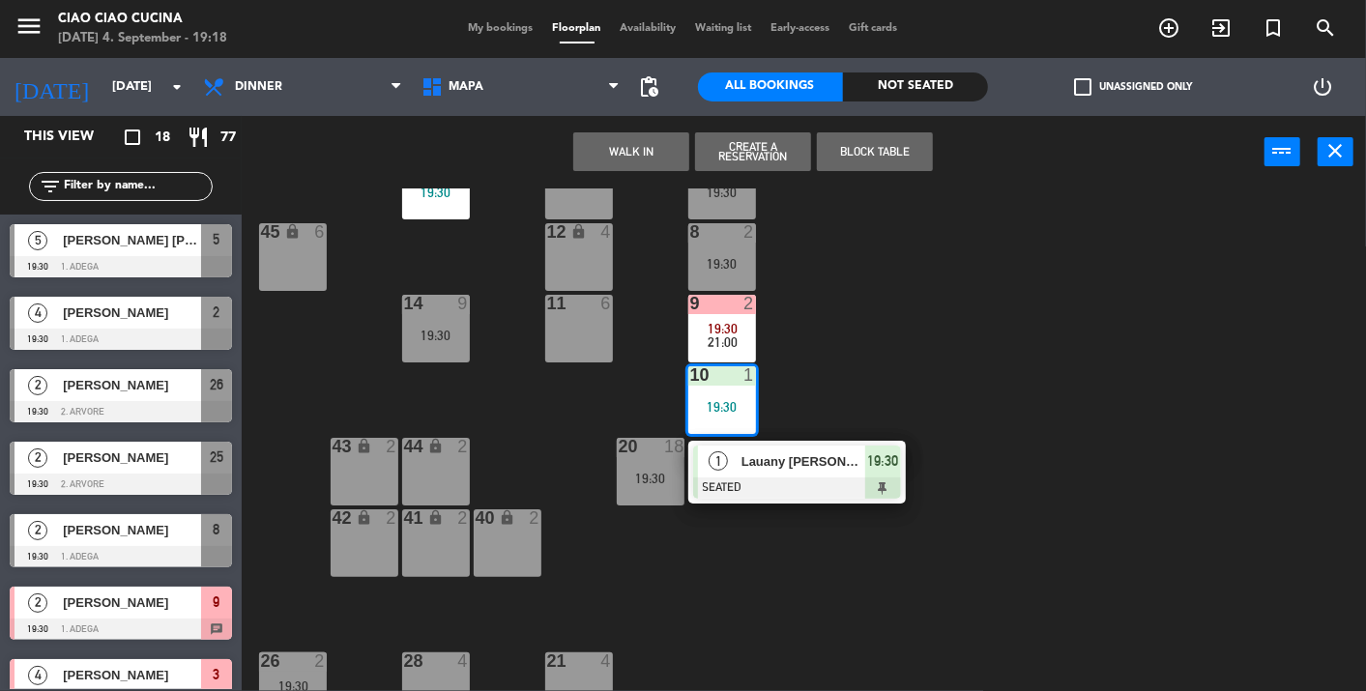
click at [775, 475] on div "1 Lauany [PERSON_NAME] [PERSON_NAME] SEATED 19:30" at bounding box center [797, 472] width 246 height 63
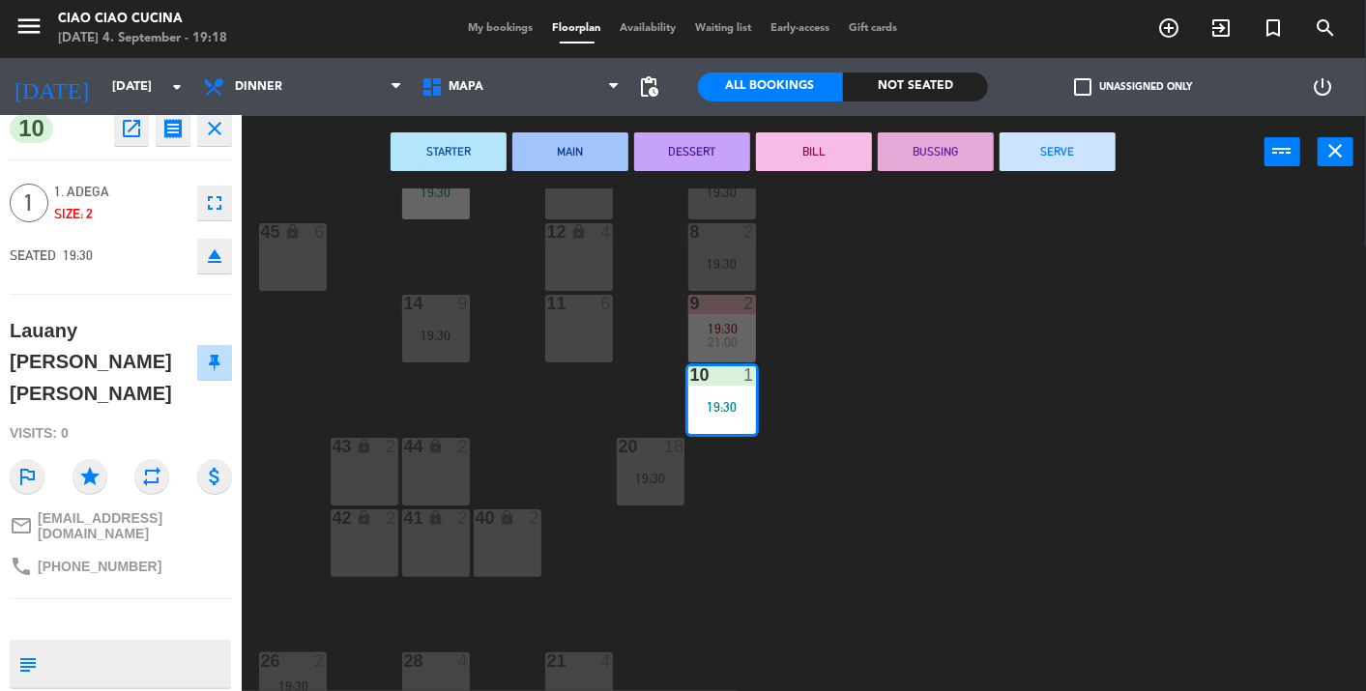
scroll to position [0, 0]
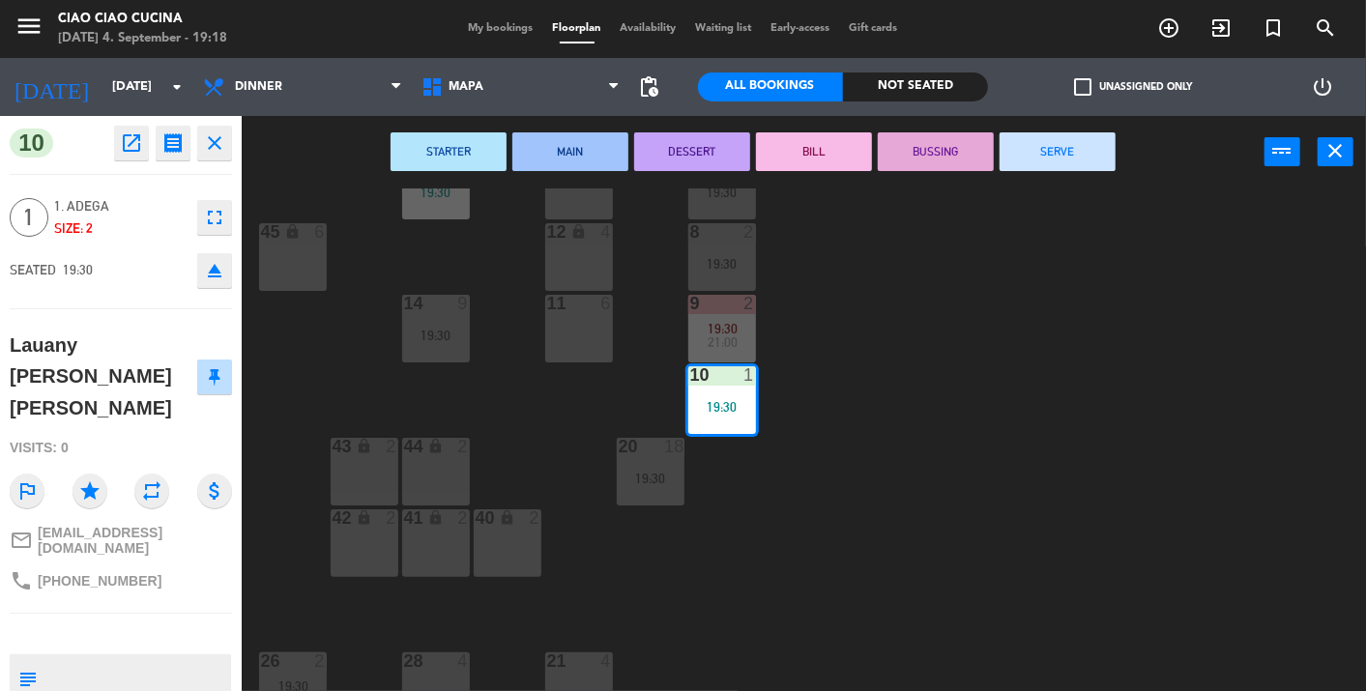
click at [217, 141] on icon "close" at bounding box center [214, 142] width 23 height 23
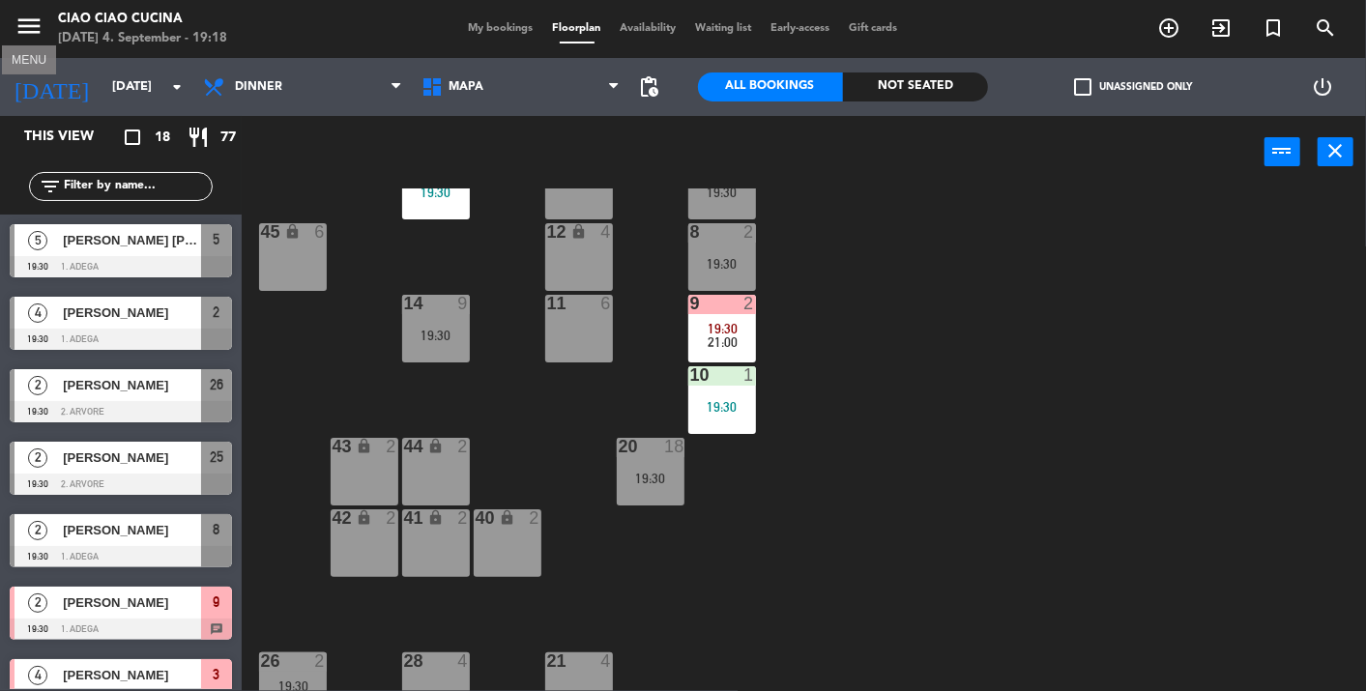
click at [24, 24] on icon "menu" at bounding box center [28, 26] width 29 height 29
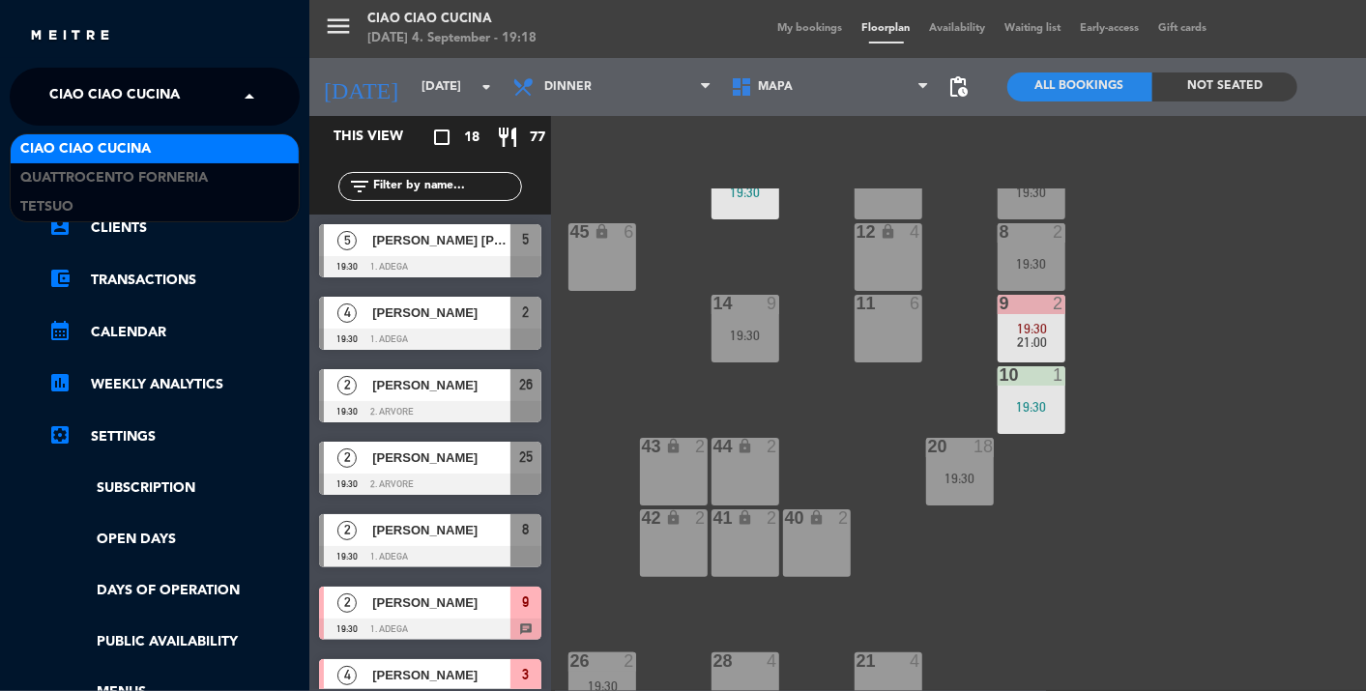
click at [70, 97] on span "Ciao Ciao Cucina" at bounding box center [114, 96] width 130 height 41
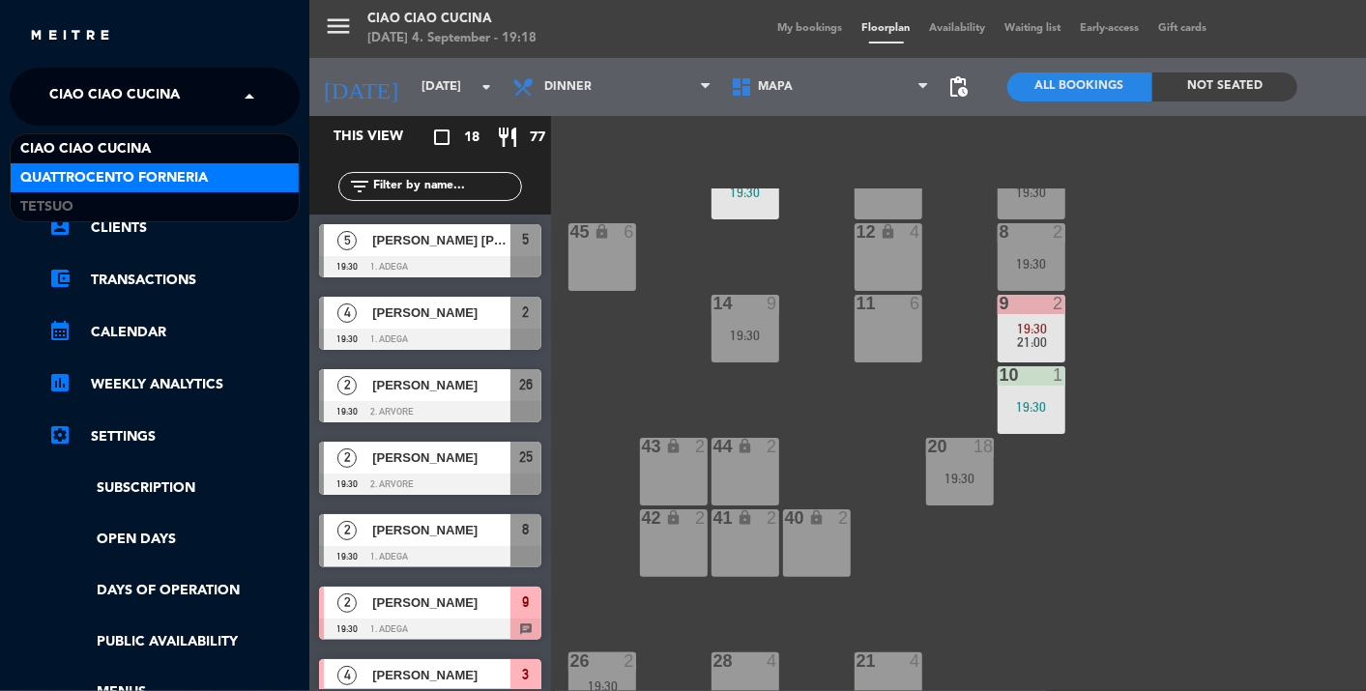
click at [94, 176] on span "Quattrocento Forneria" at bounding box center [114, 178] width 188 height 22
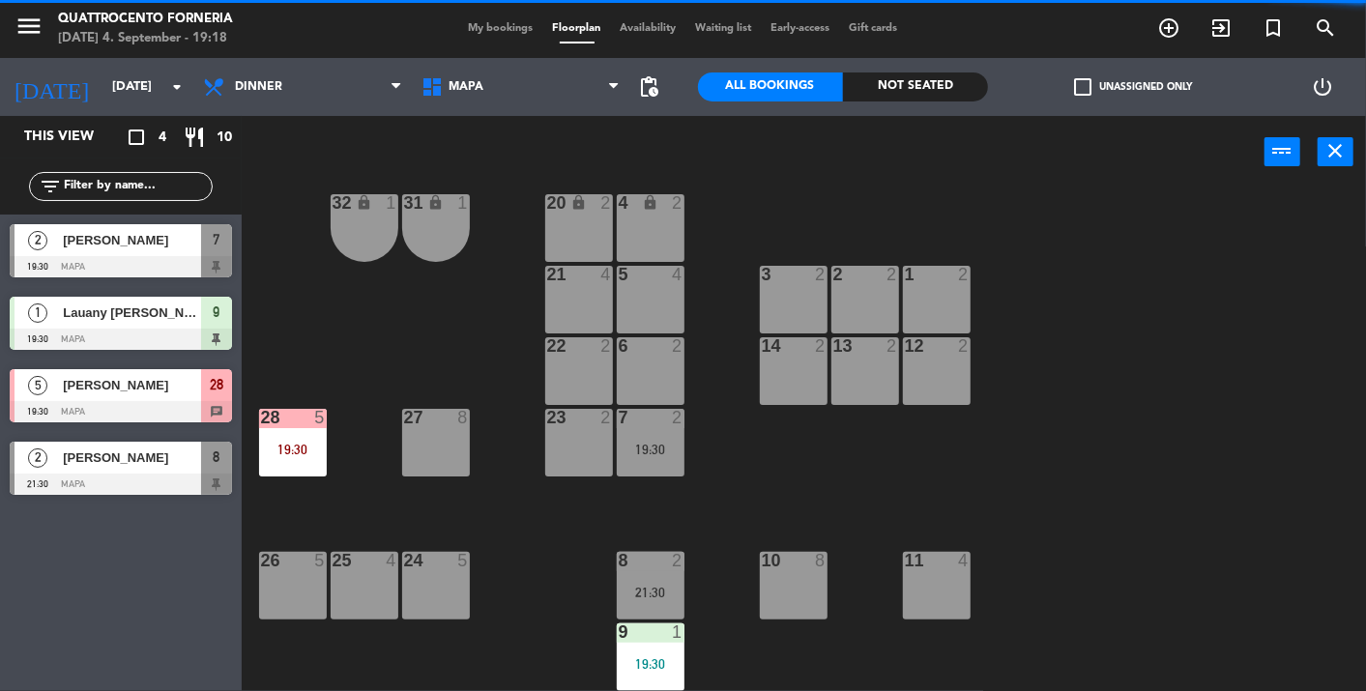
scroll to position [171, 0]
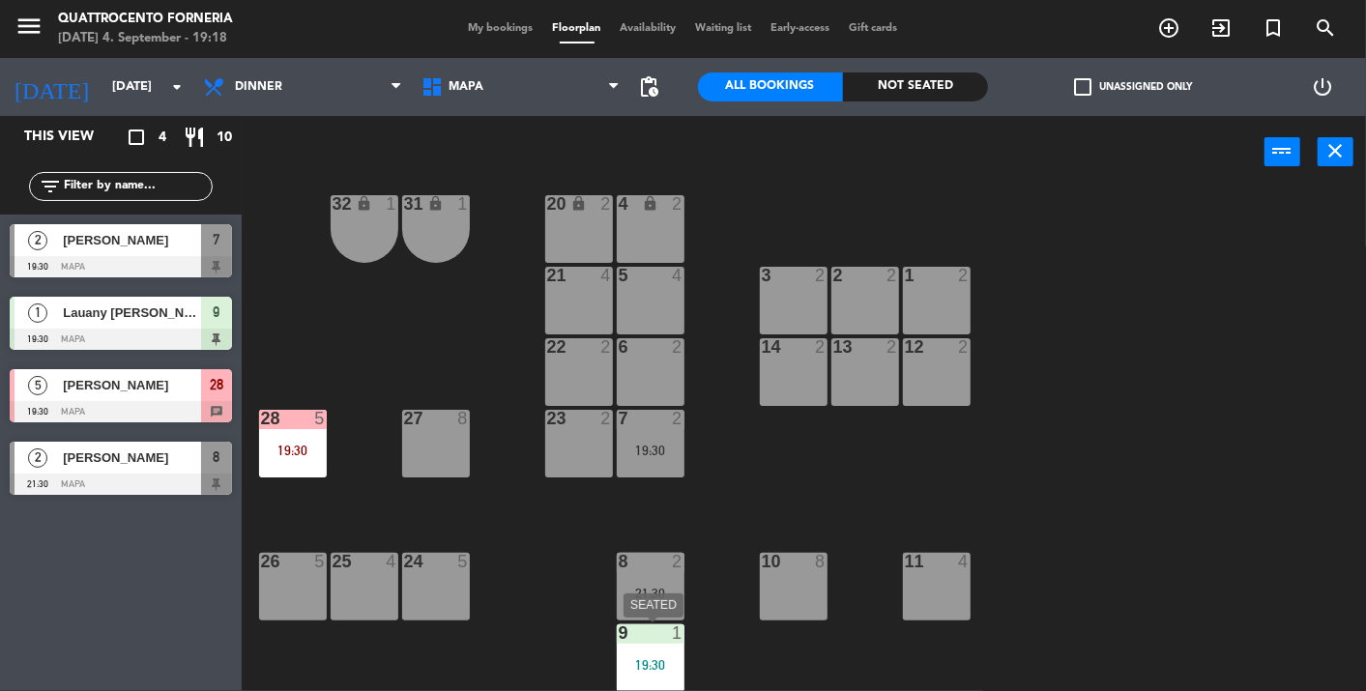
click at [643, 654] on div "9 1 19:30" at bounding box center [651, 658] width 68 height 68
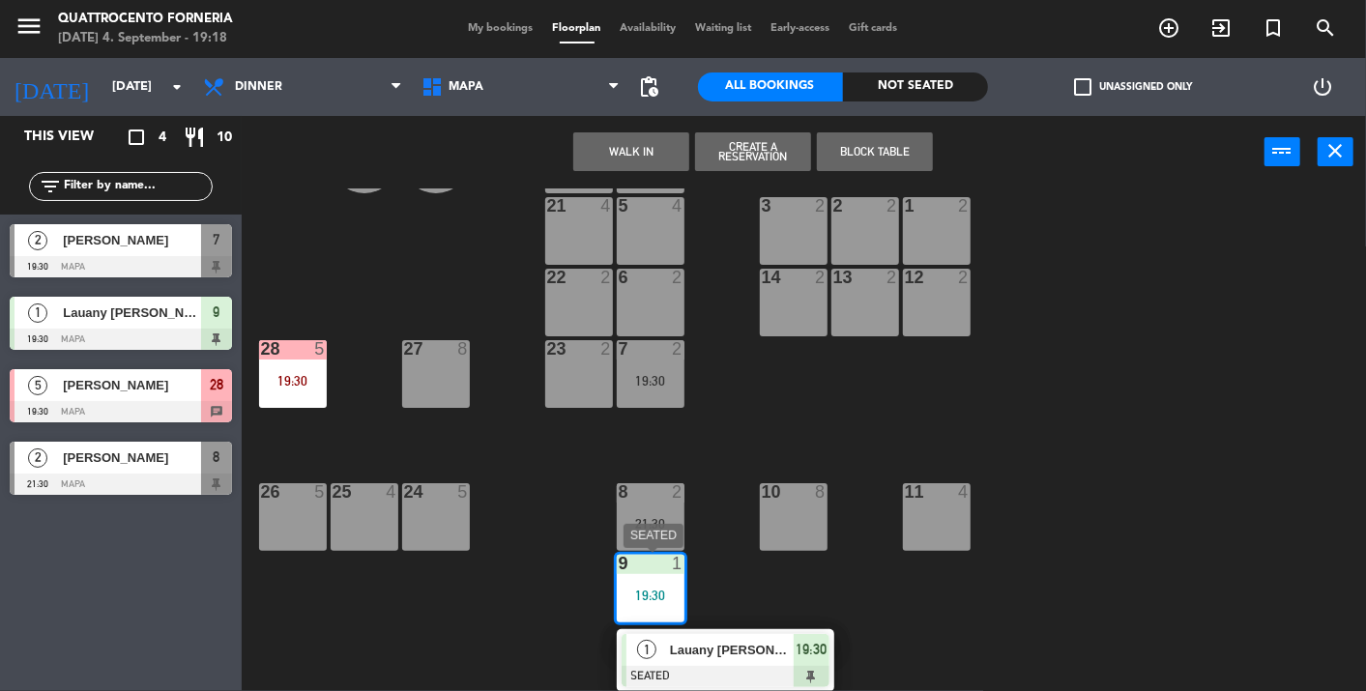
click at [745, 647] on span "Lauany [PERSON_NAME] [PERSON_NAME]" at bounding box center [732, 650] width 124 height 20
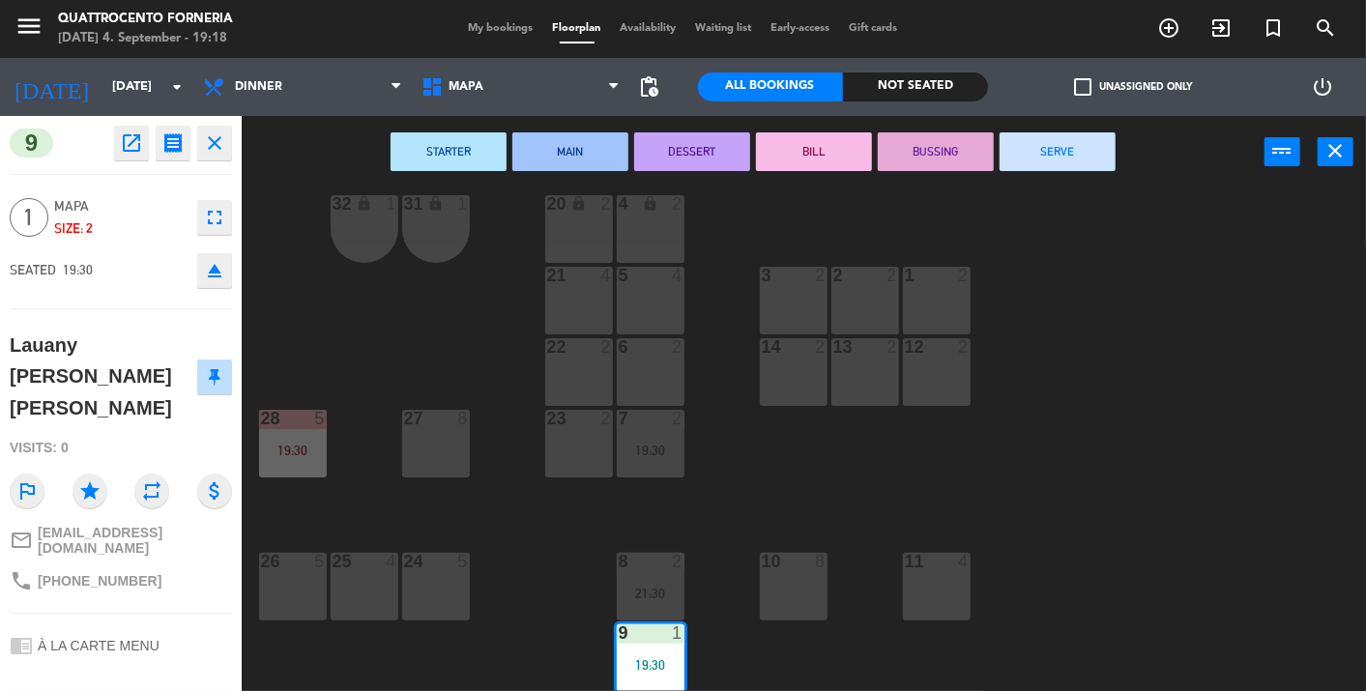
click at [212, 139] on icon "close" at bounding box center [214, 142] width 23 height 23
